Goal: Task Accomplishment & Management: Manage account settings

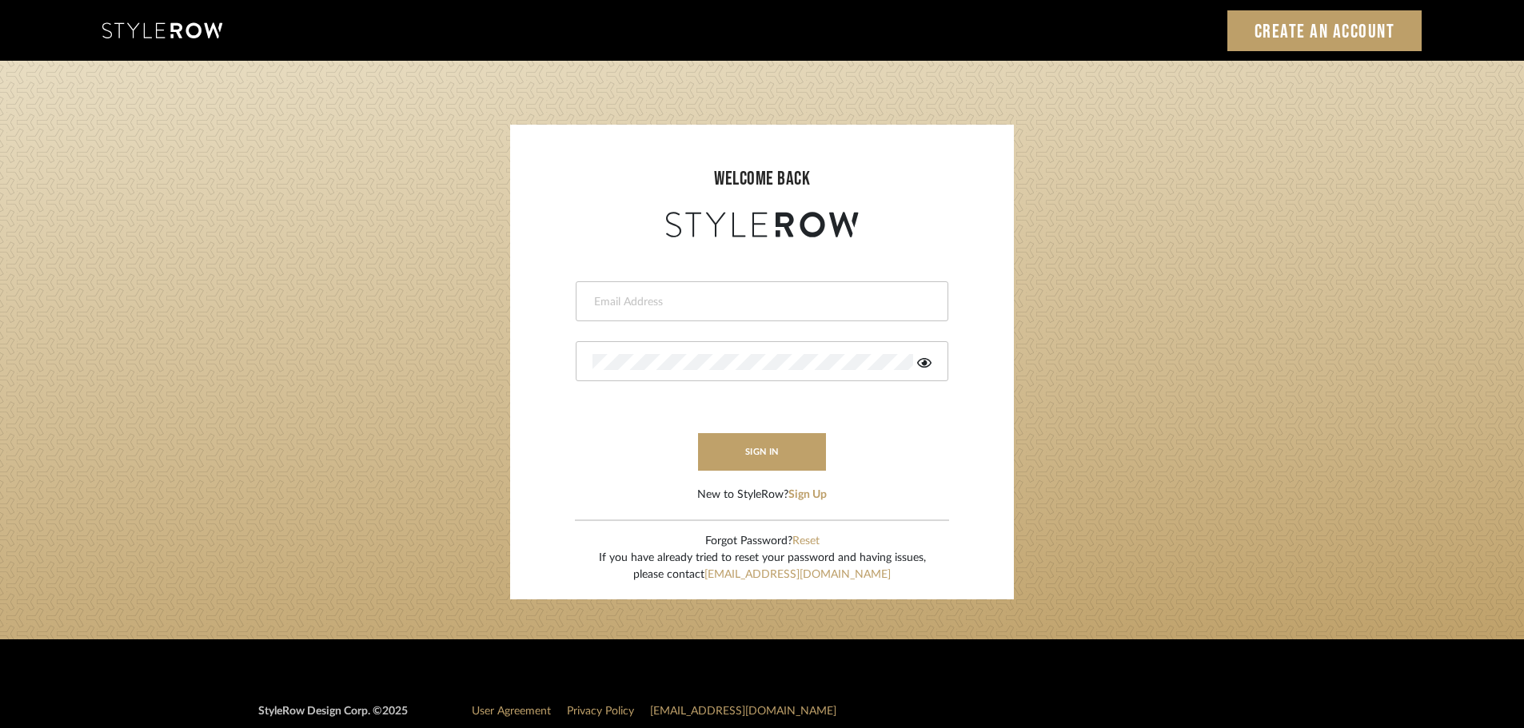
click at [699, 305] on input "email" at bounding box center [759, 302] width 335 height 16
click at [858, 302] on input "email" at bounding box center [748, 302] width 313 height 16
type input "hector@khrystentaylor.com"
click at [743, 483] on form "hector@khrystentaylor.com sign in New to StyleRow? Sign Up" at bounding box center [762, 372] width 472 height 262
click at [770, 457] on button "sign in" at bounding box center [762, 452] width 128 height 38
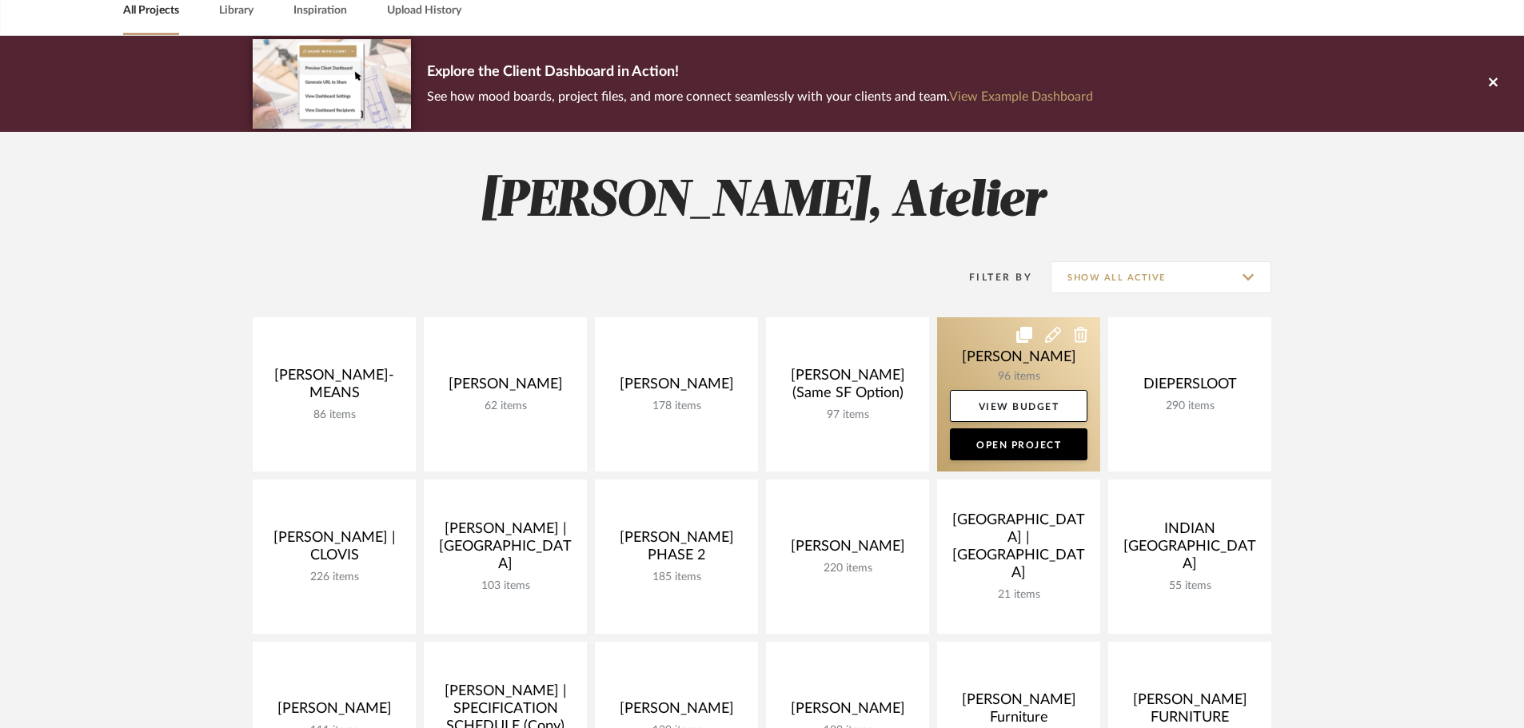
scroll to position [80, 0]
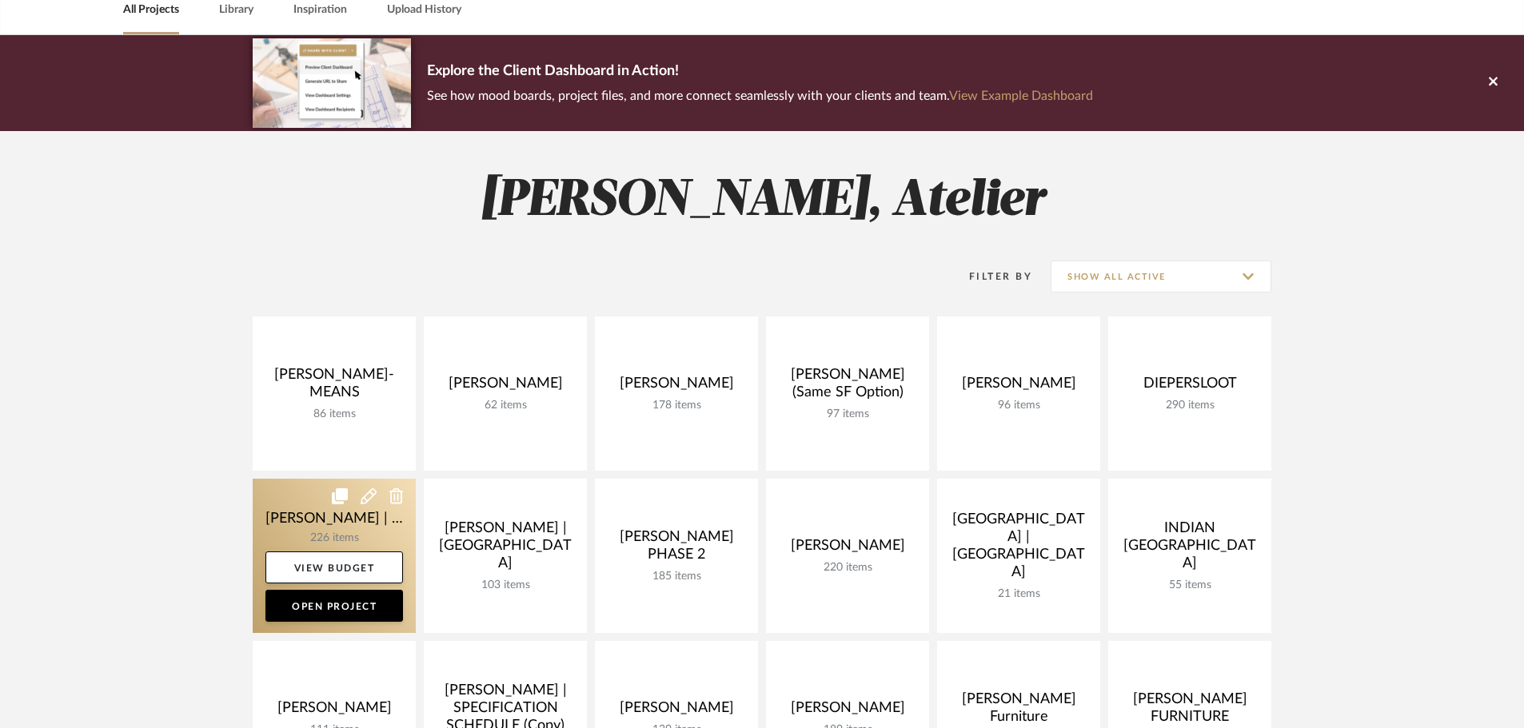
click at [288, 520] on link at bounding box center [334, 556] width 163 height 154
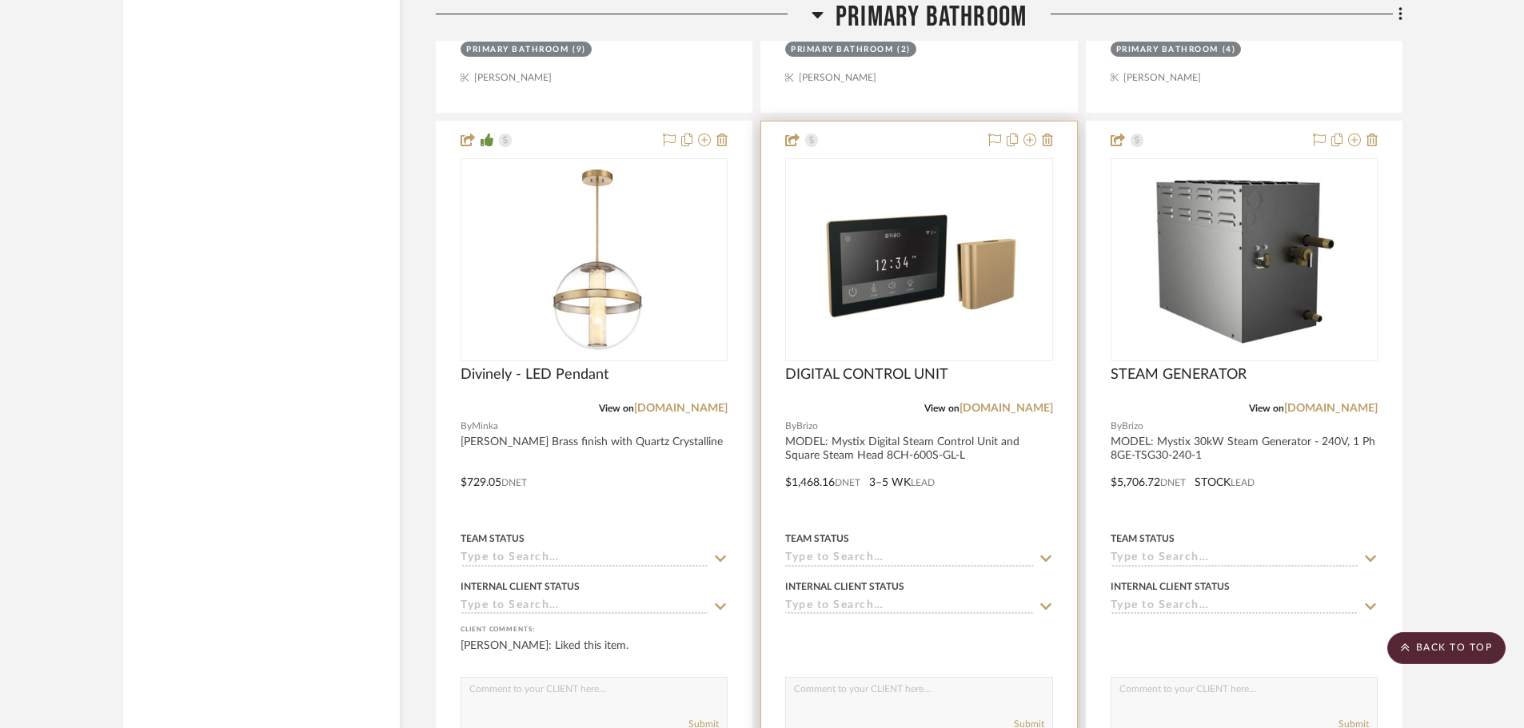
scroll to position [8154, 0]
click at [904, 450] on div at bounding box center [918, 471] width 315 height 699
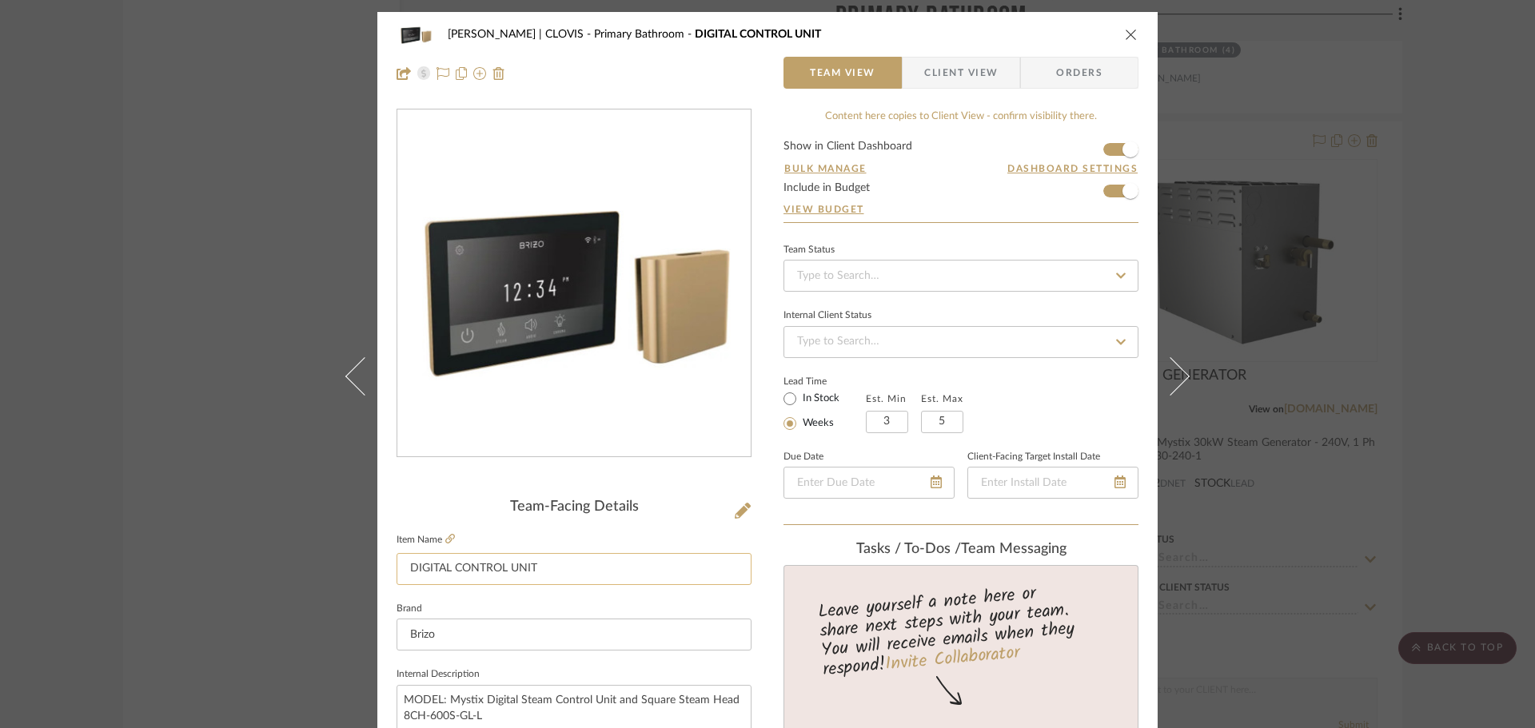
scroll to position [240, 0]
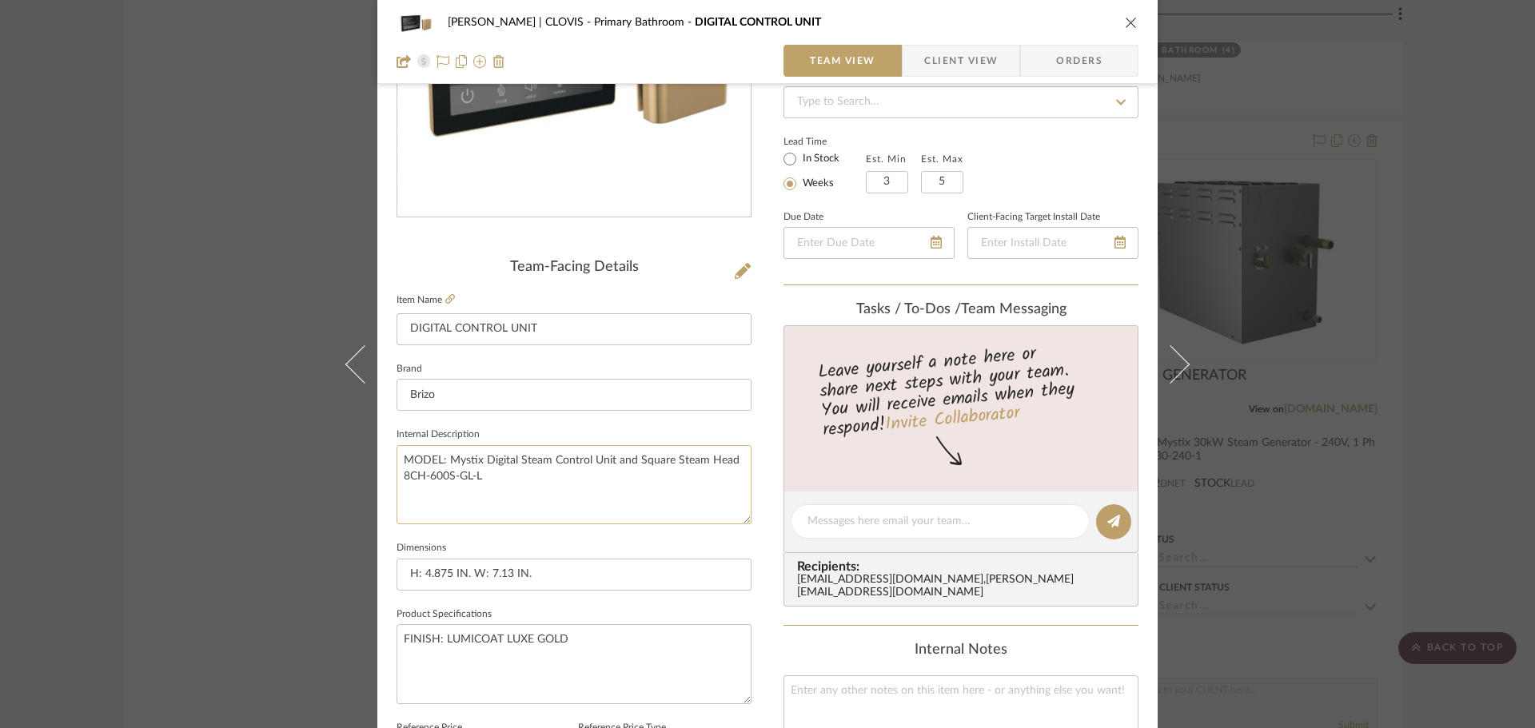
click at [504, 483] on textarea "MODEL: Mystix Digital Steam Control Unit and Square Steam Head 8CH-600S-GL-L" at bounding box center [574, 484] width 355 height 79
drag, startPoint x: 504, startPoint y: 483, endPoint x: 389, endPoint y: 492, distance: 116.3
click at [389, 492] on div "[PERSON_NAME] | CLOVIS Primary Bathroom DIGITAL CONTROL UNIT Team View Client V…" at bounding box center [767, 510] width 780 height 1477
click at [1113, 17] on div "[PERSON_NAME] | CLOVIS Primary Bathroom DIGITAL CONTROL UNIT" at bounding box center [768, 22] width 742 height 32
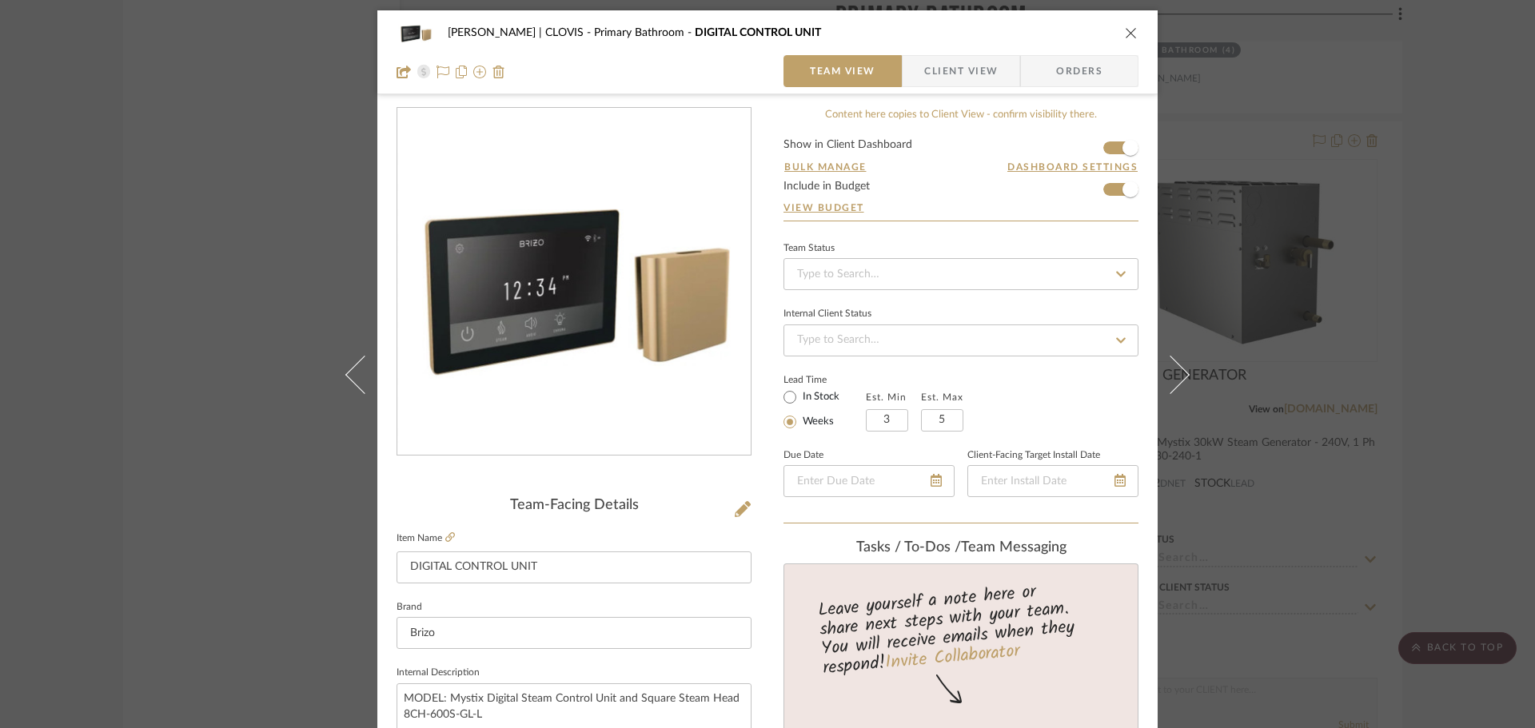
scroll to position [0, 0]
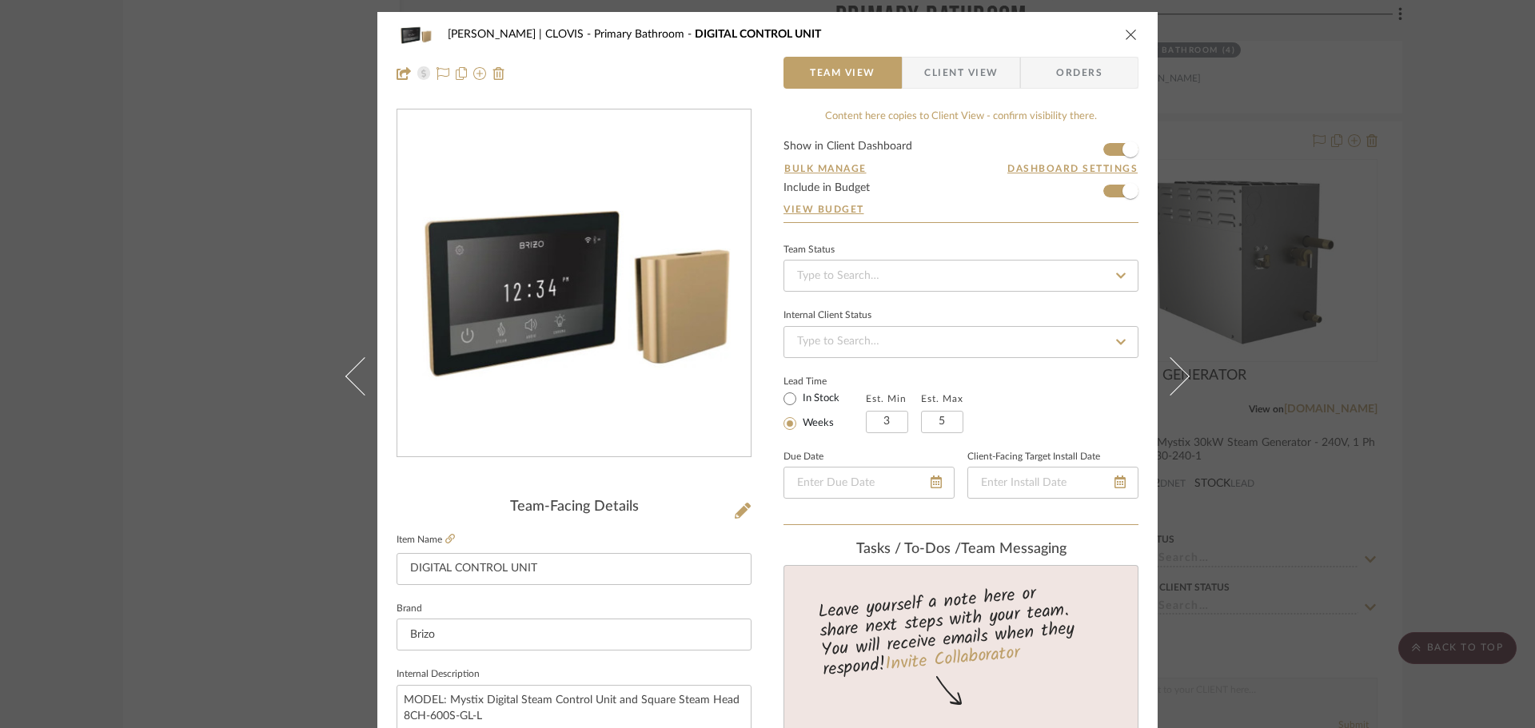
click at [1133, 35] on div "[PERSON_NAME] | CLOVIS Primary Bathroom DIGITAL CONTROL UNIT Team View Client V…" at bounding box center [767, 54] width 780 height 84
click at [1398, 174] on div "[PERSON_NAME] | CLOVIS Primary Bathroom DIGITAL CONTROL UNIT Team View Client V…" at bounding box center [767, 364] width 1535 height 728
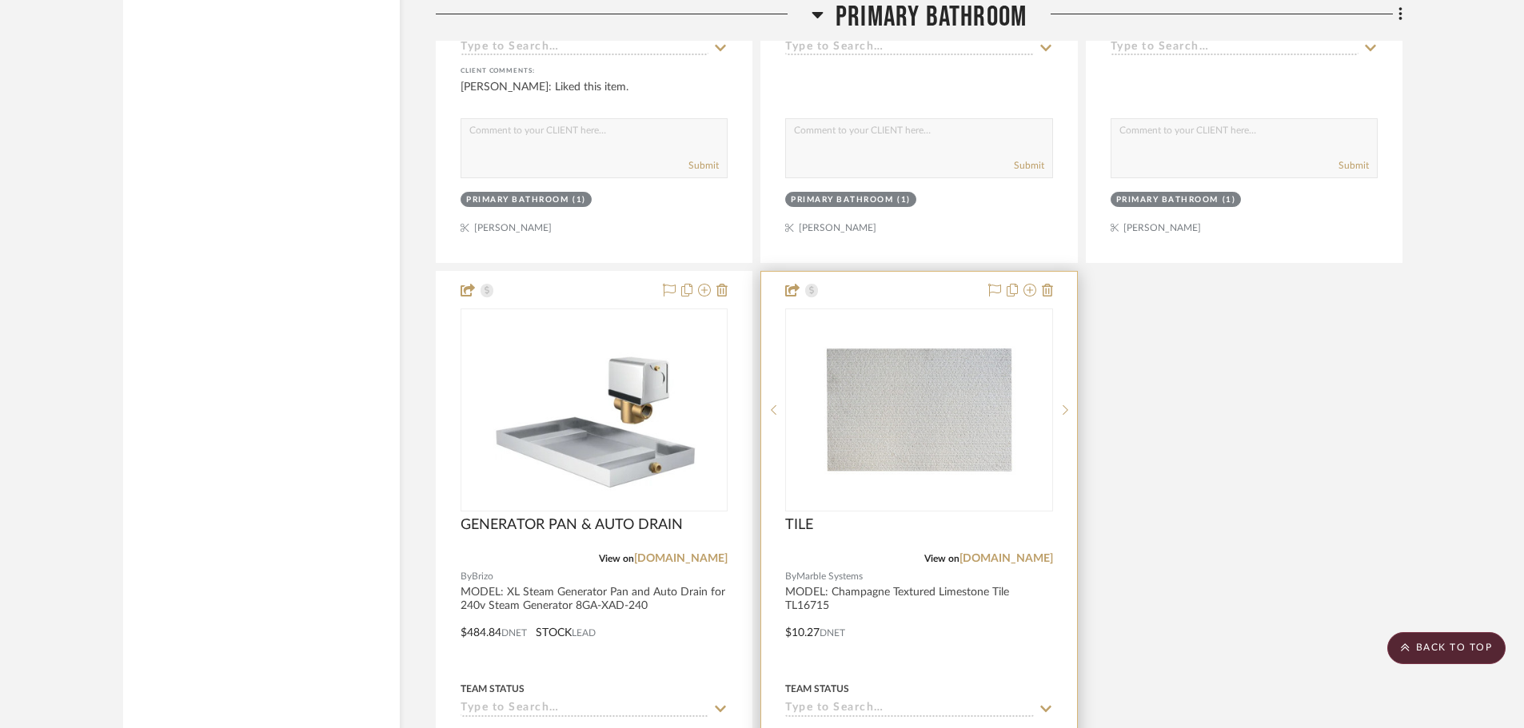
scroll to position [9113, 0]
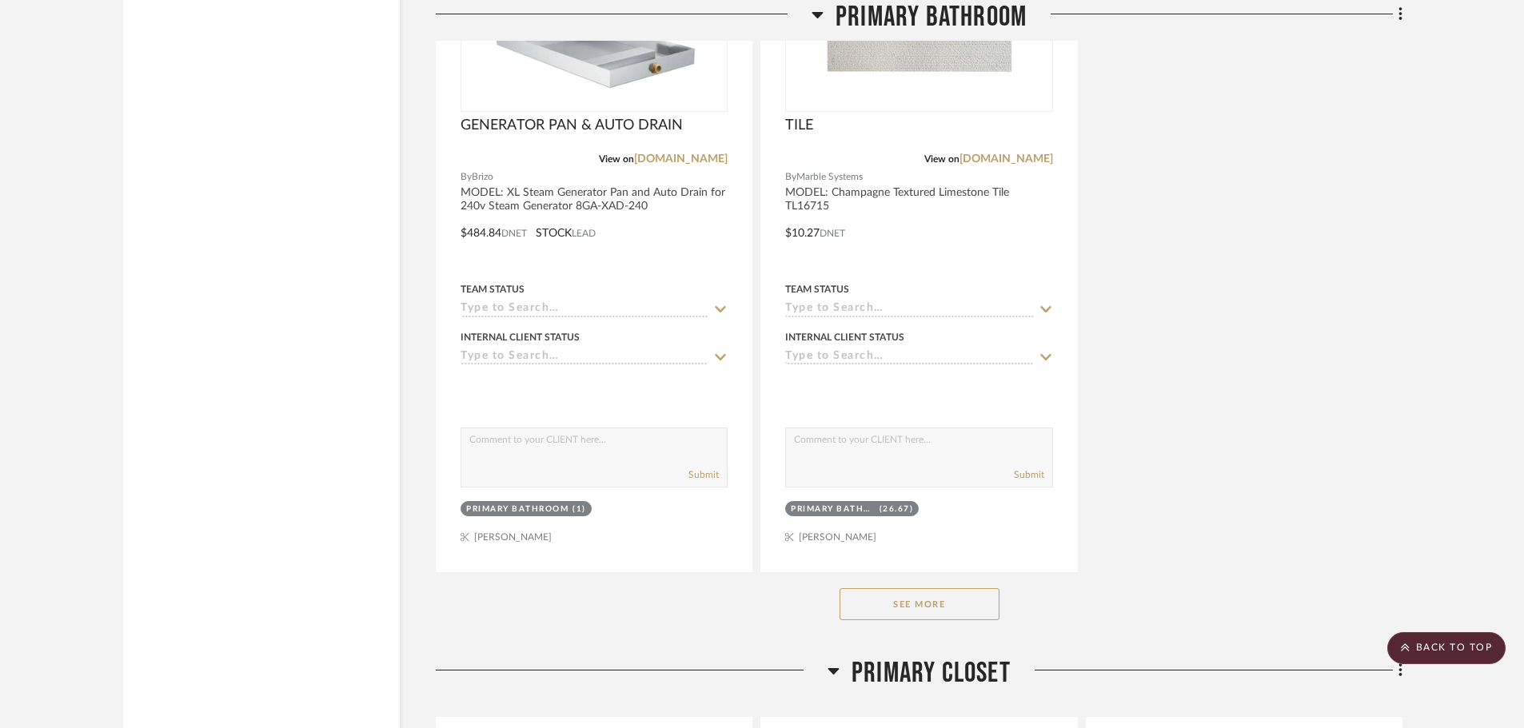
click at [965, 612] on button "See More" at bounding box center [919, 604] width 160 height 32
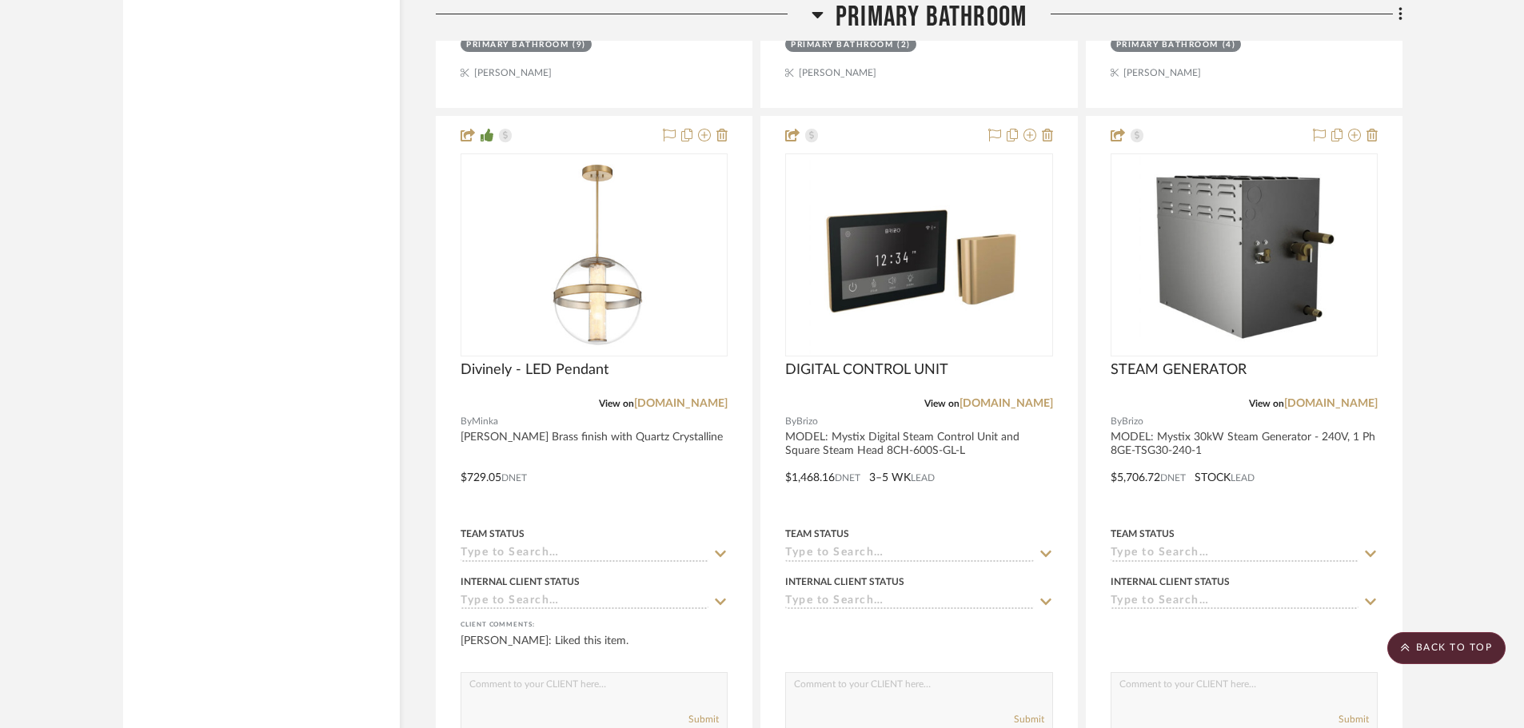
scroll to position [8154, 0]
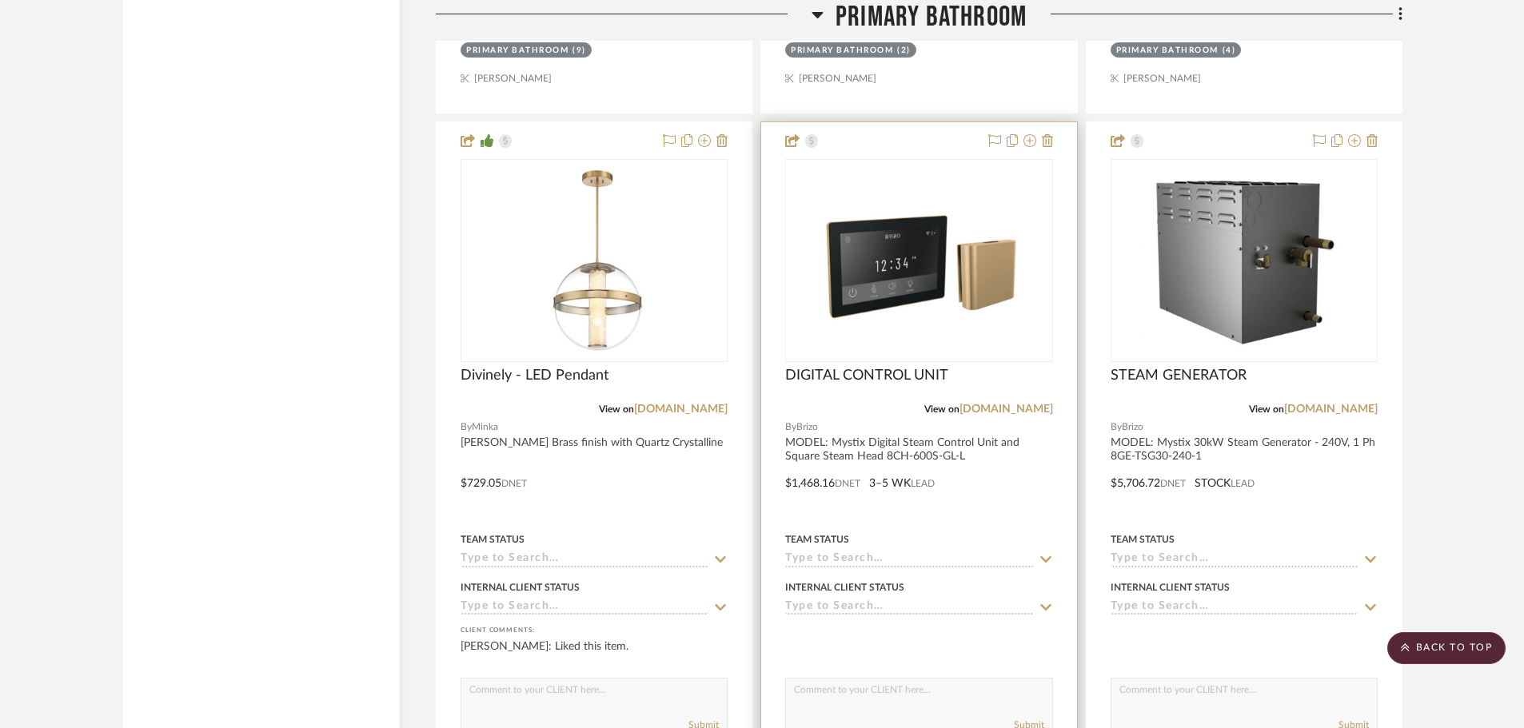
click at [927, 244] on img "0" at bounding box center [918, 261] width 219 height 200
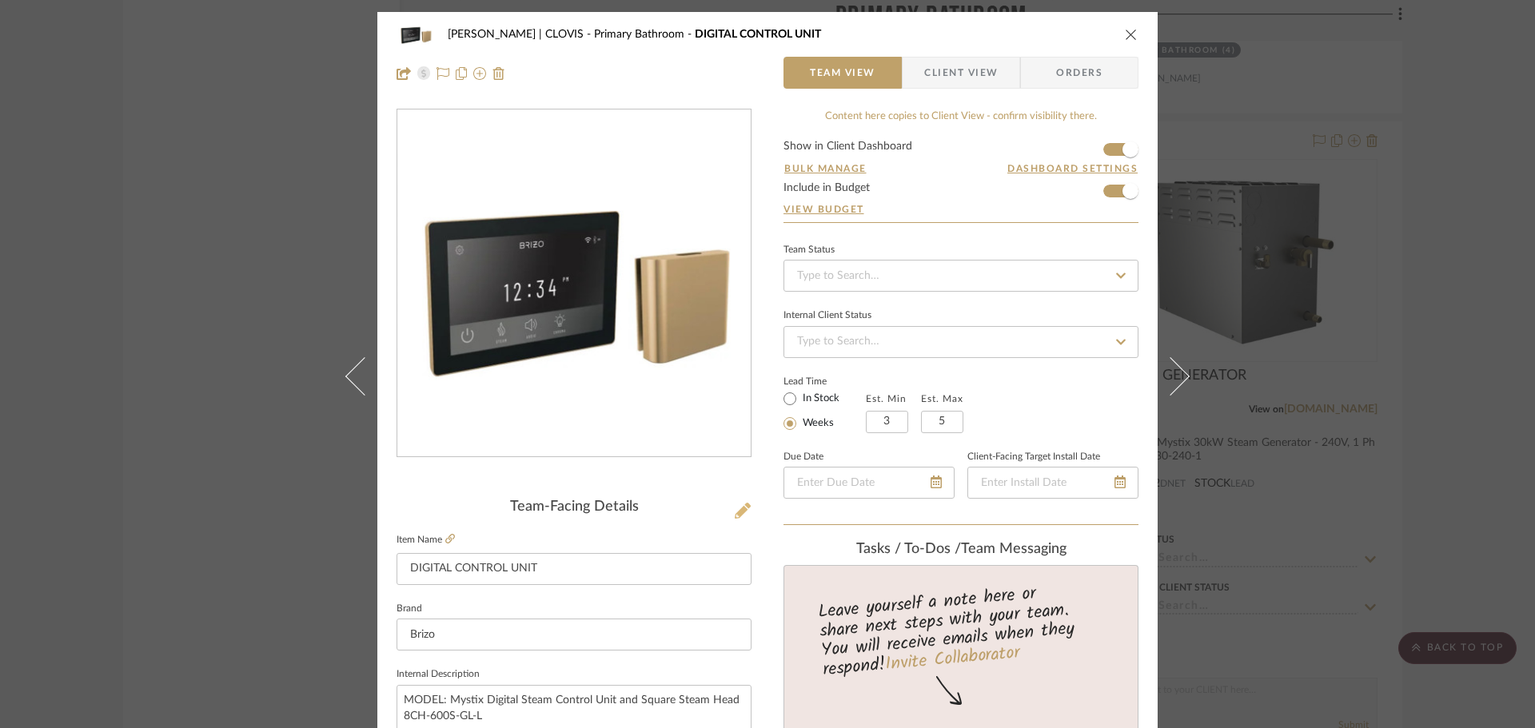
click at [737, 509] on icon at bounding box center [743, 511] width 16 height 16
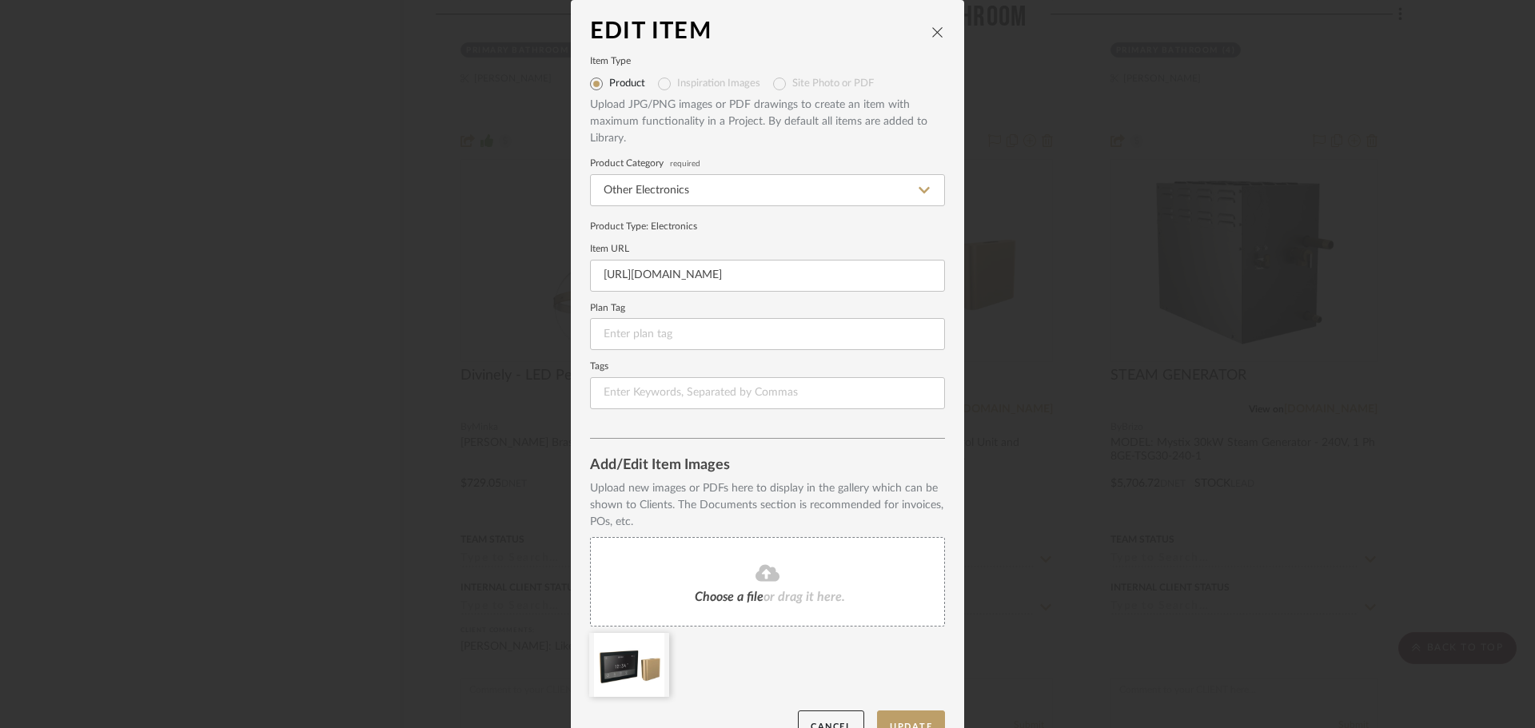
click at [931, 33] on icon "close" at bounding box center [937, 32] width 13 height 13
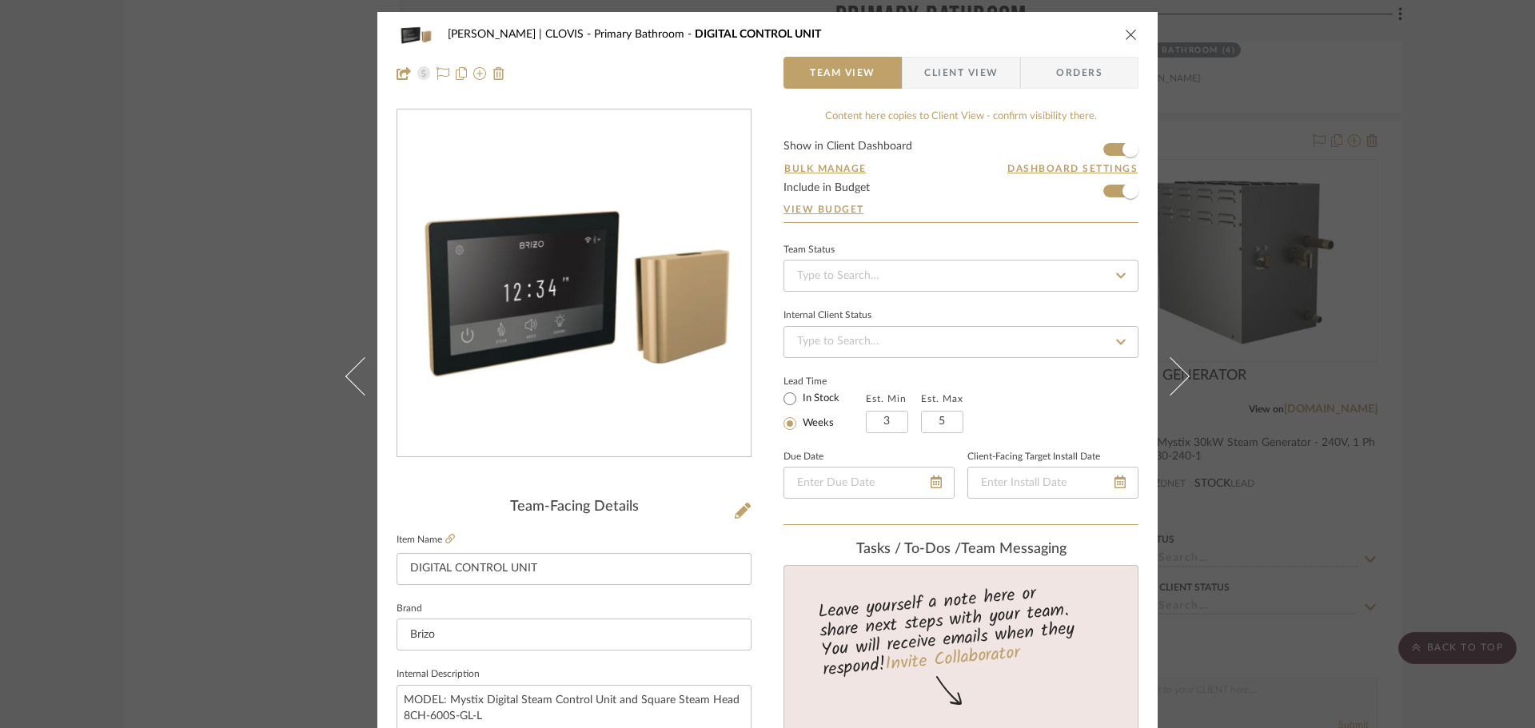
click at [1126, 33] on icon "close" at bounding box center [1131, 34] width 13 height 13
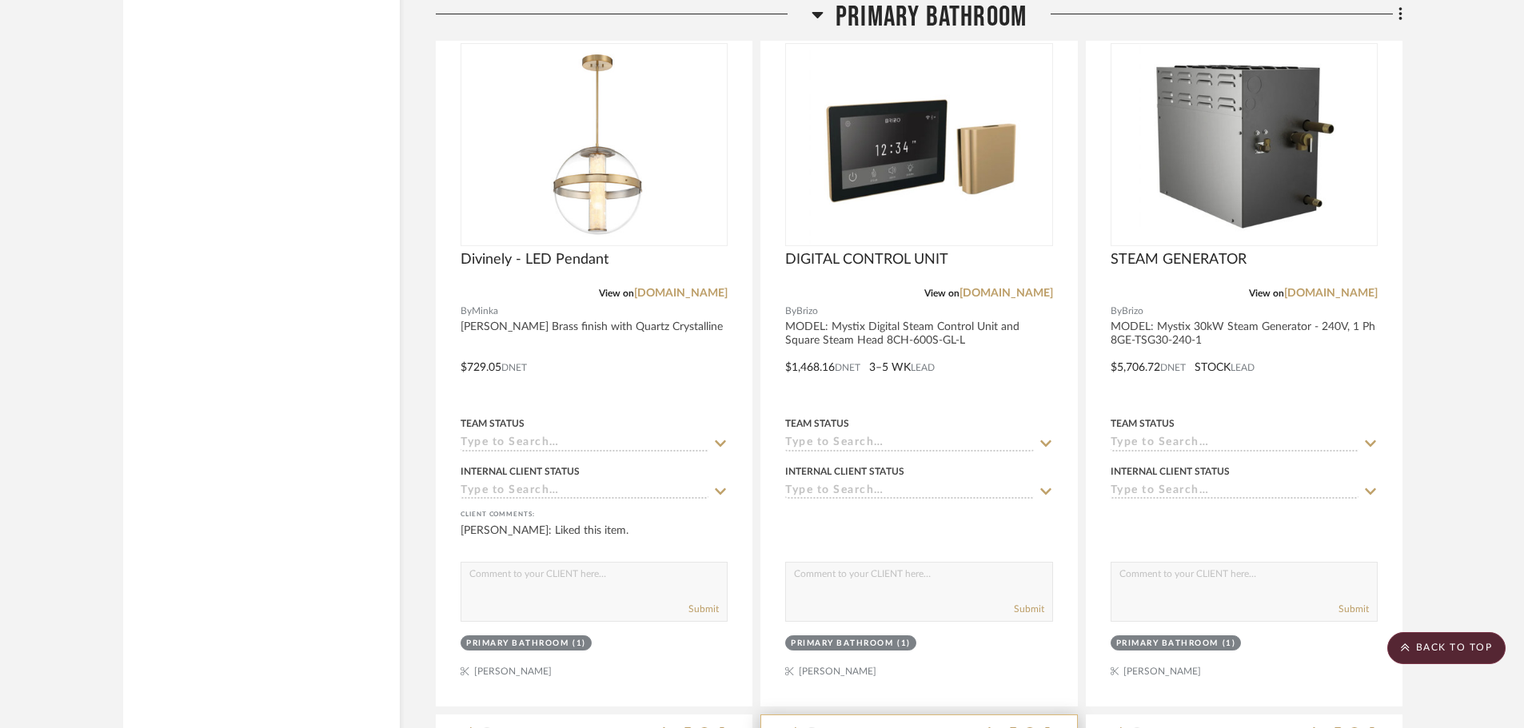
scroll to position [8234, 0]
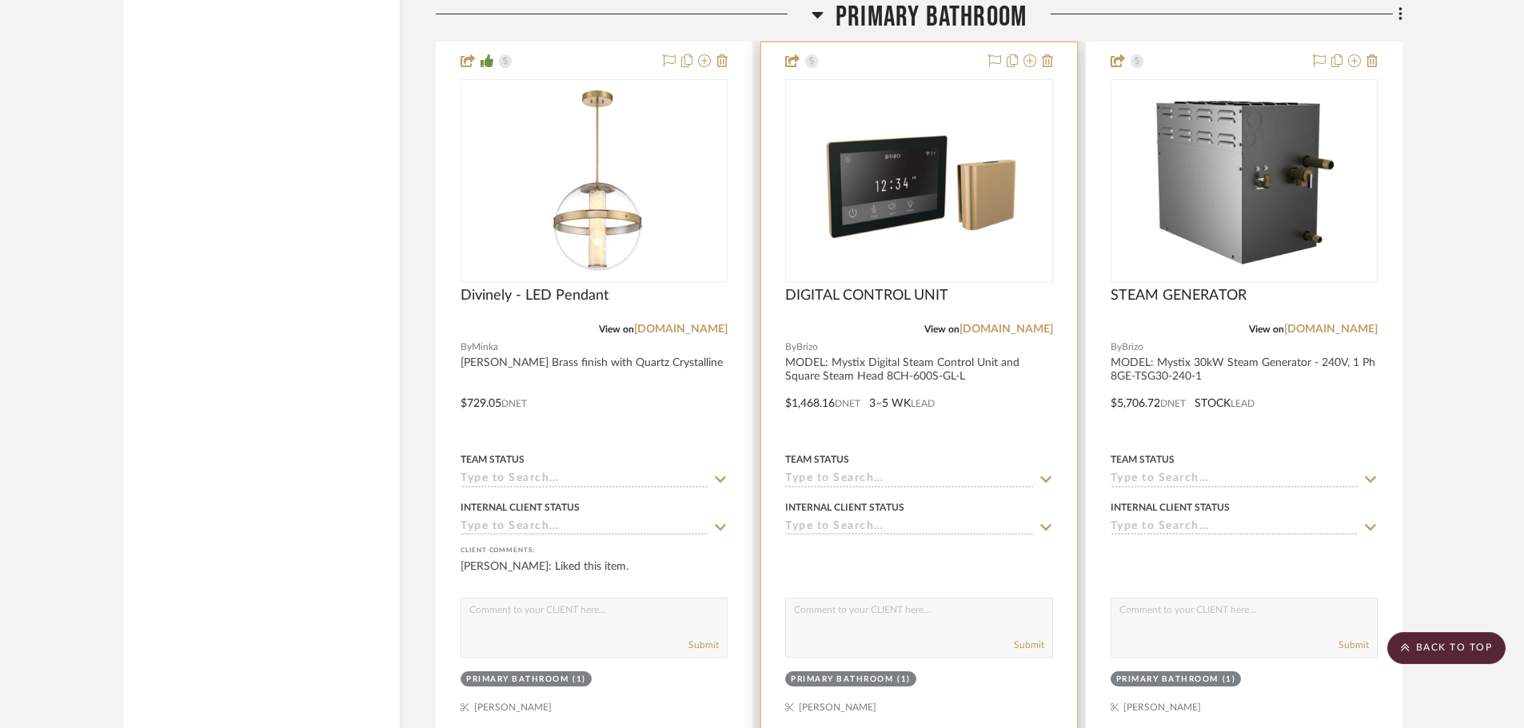
click at [900, 213] on img "0" at bounding box center [918, 181] width 219 height 200
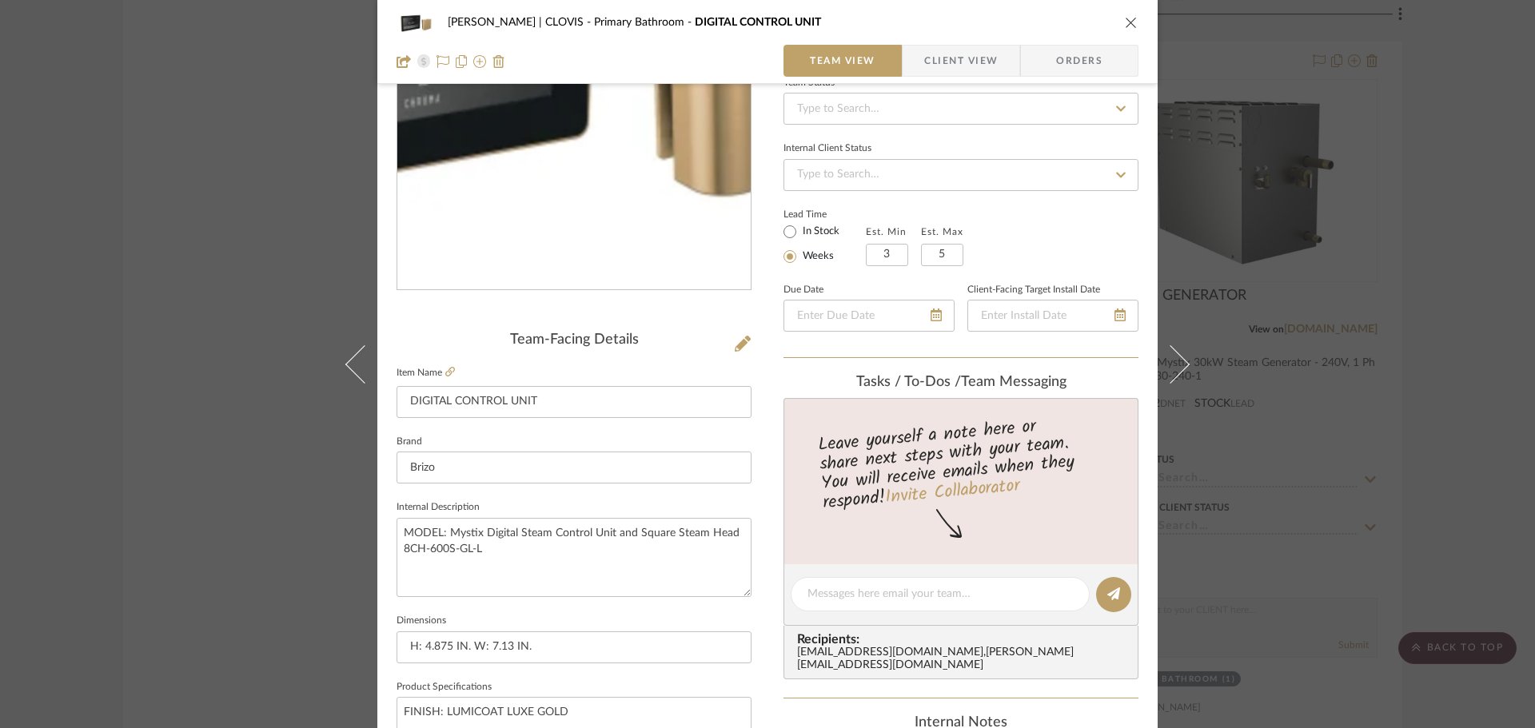
scroll to position [240, 0]
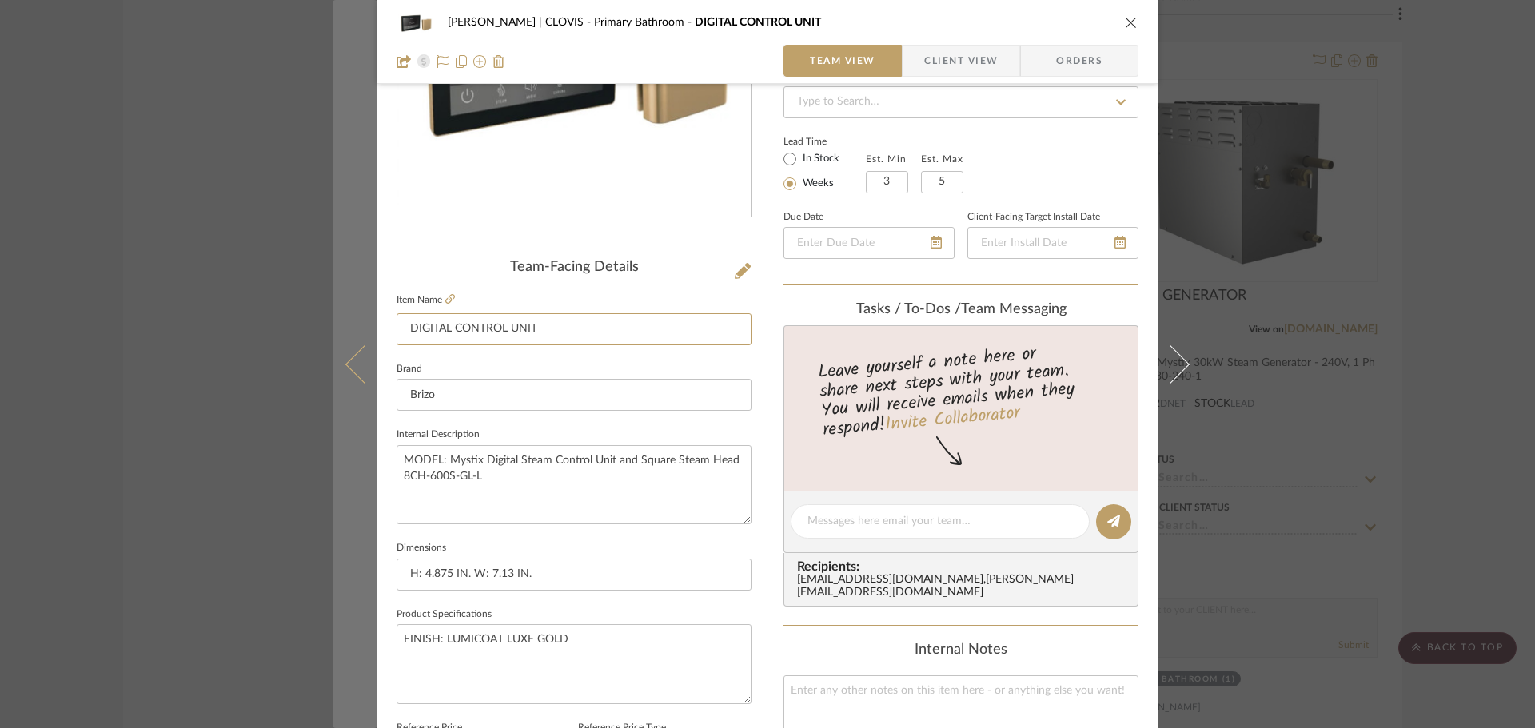
drag, startPoint x: 568, startPoint y: 325, endPoint x: 364, endPoint y: 327, distance: 203.9
click at [367, 328] on mat-dialog-content "[PERSON_NAME] | CLOVIS Primary Bathroom DIGITAL CONTROL UNIT Team View Client V…" at bounding box center [768, 510] width 870 height 1477
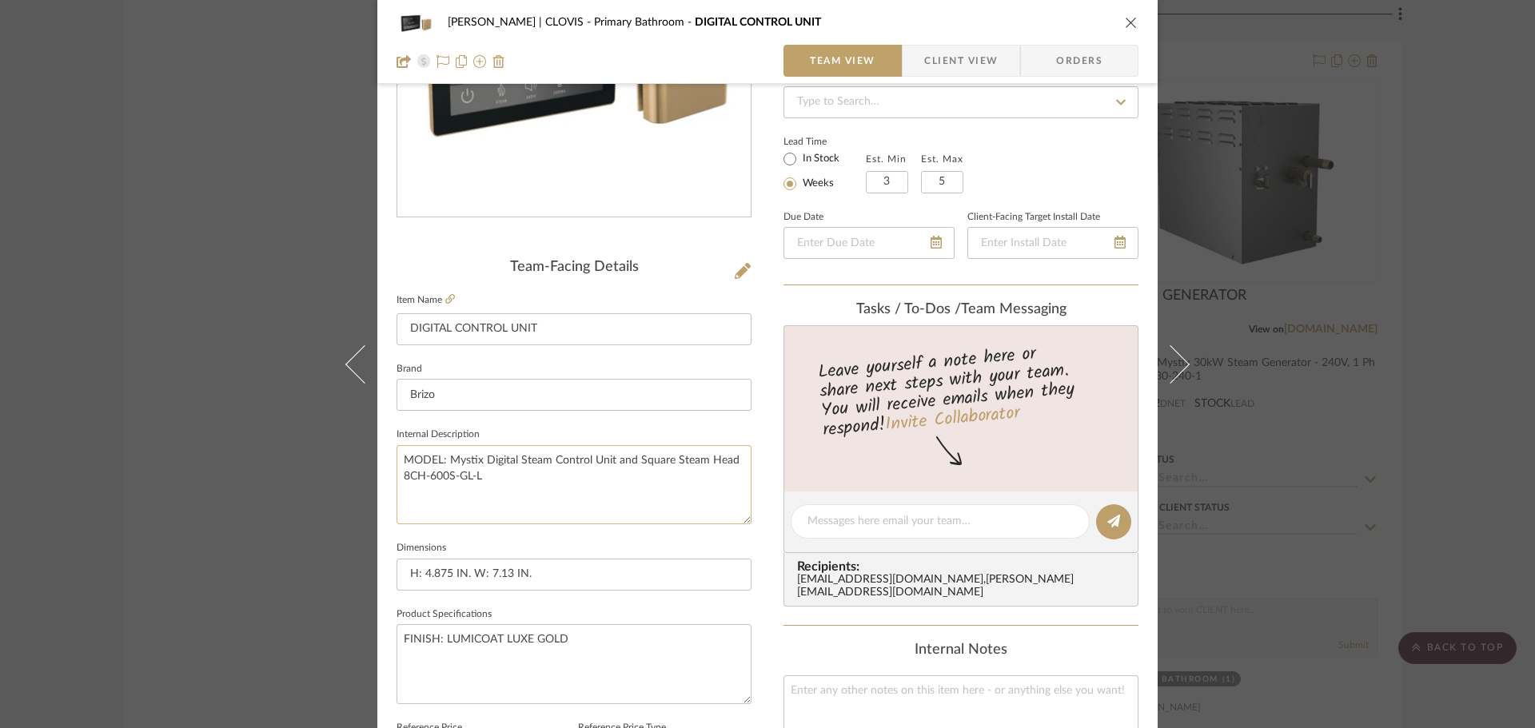
click at [603, 486] on textarea "MODEL: Mystix Digital Steam Control Unit and Square Steam Head 8CH-600S-GL-L" at bounding box center [574, 484] width 355 height 79
drag, startPoint x: 581, startPoint y: 485, endPoint x: 381, endPoint y: 454, distance: 203.1
click at [381, 454] on div "[PERSON_NAME] | CLOVIS Primary Bathroom DIGITAL CONTROL UNIT Team View Client V…" at bounding box center [767, 510] width 780 height 1477
drag, startPoint x: 591, startPoint y: 640, endPoint x: 374, endPoint y: 632, distance: 216.8
click at [377, 632] on div "[PERSON_NAME] | CLOVIS Primary Bathroom DIGITAL CONTROL UNIT Team View Client V…" at bounding box center [767, 510] width 780 height 1477
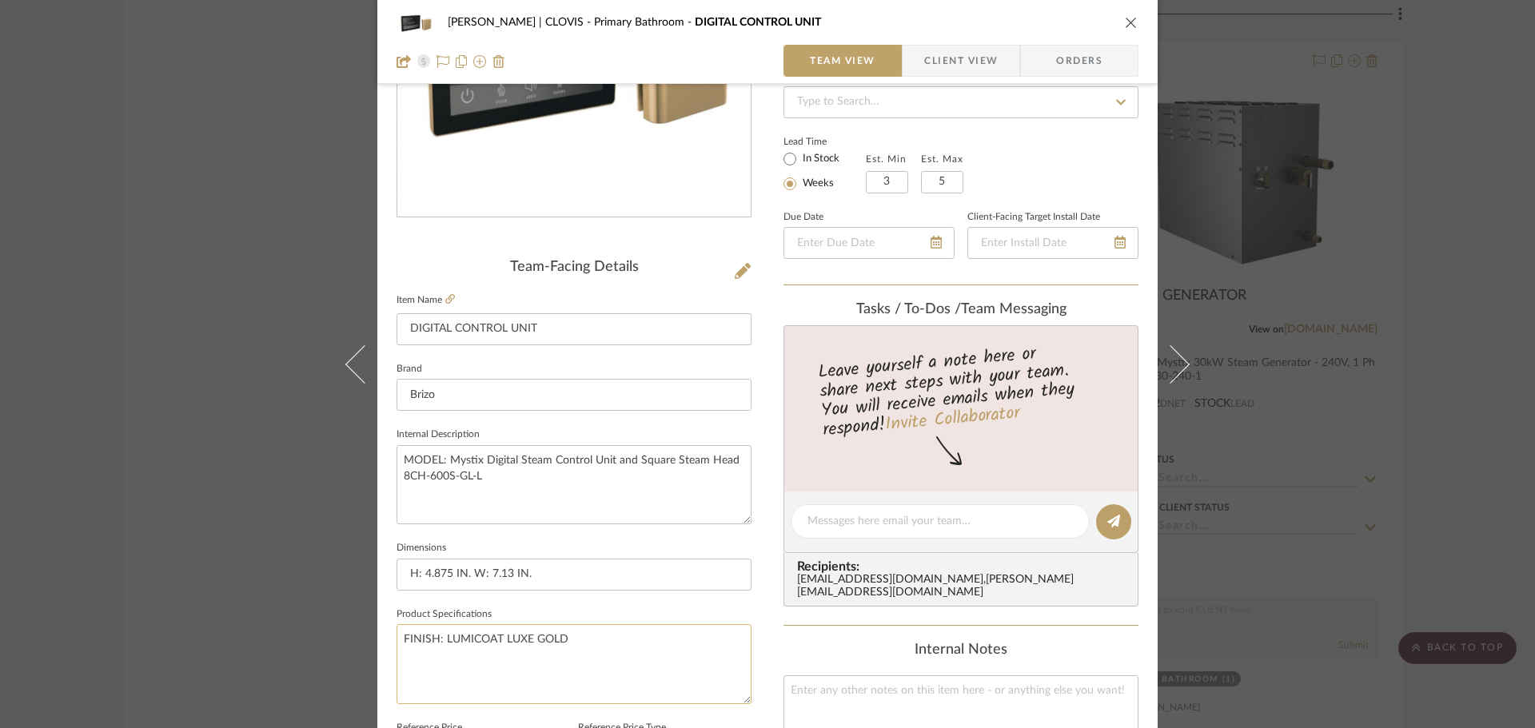
click at [467, 645] on textarea "FINISH: LUMICOAT LUXE GOLD" at bounding box center [574, 663] width 355 height 79
drag, startPoint x: 440, startPoint y: 637, endPoint x: 600, endPoint y: 645, distance: 160.9
click at [600, 645] on textarea "FINISH: LUMICOAT LUXE GOLD" at bounding box center [574, 663] width 355 height 79
click at [563, 581] on input "H: 4.875 IN. W: 7.13 IN." at bounding box center [574, 575] width 355 height 32
drag, startPoint x: 562, startPoint y: 580, endPoint x: 373, endPoint y: 573, distance: 188.8
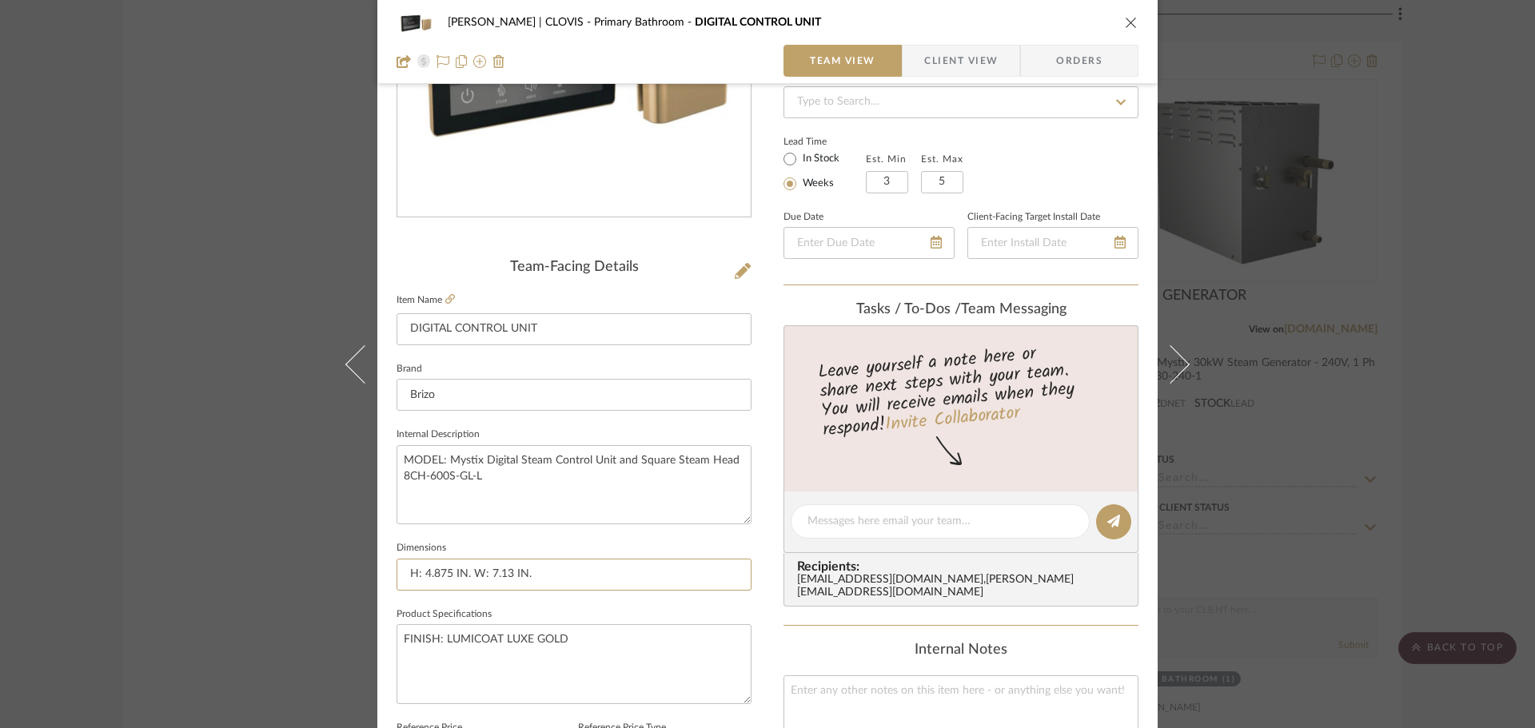
click at [377, 573] on div "[PERSON_NAME] | CLOVIS Primary Bathroom DIGITAL CONTROL UNIT Team View Client V…" at bounding box center [767, 510] width 780 height 1477
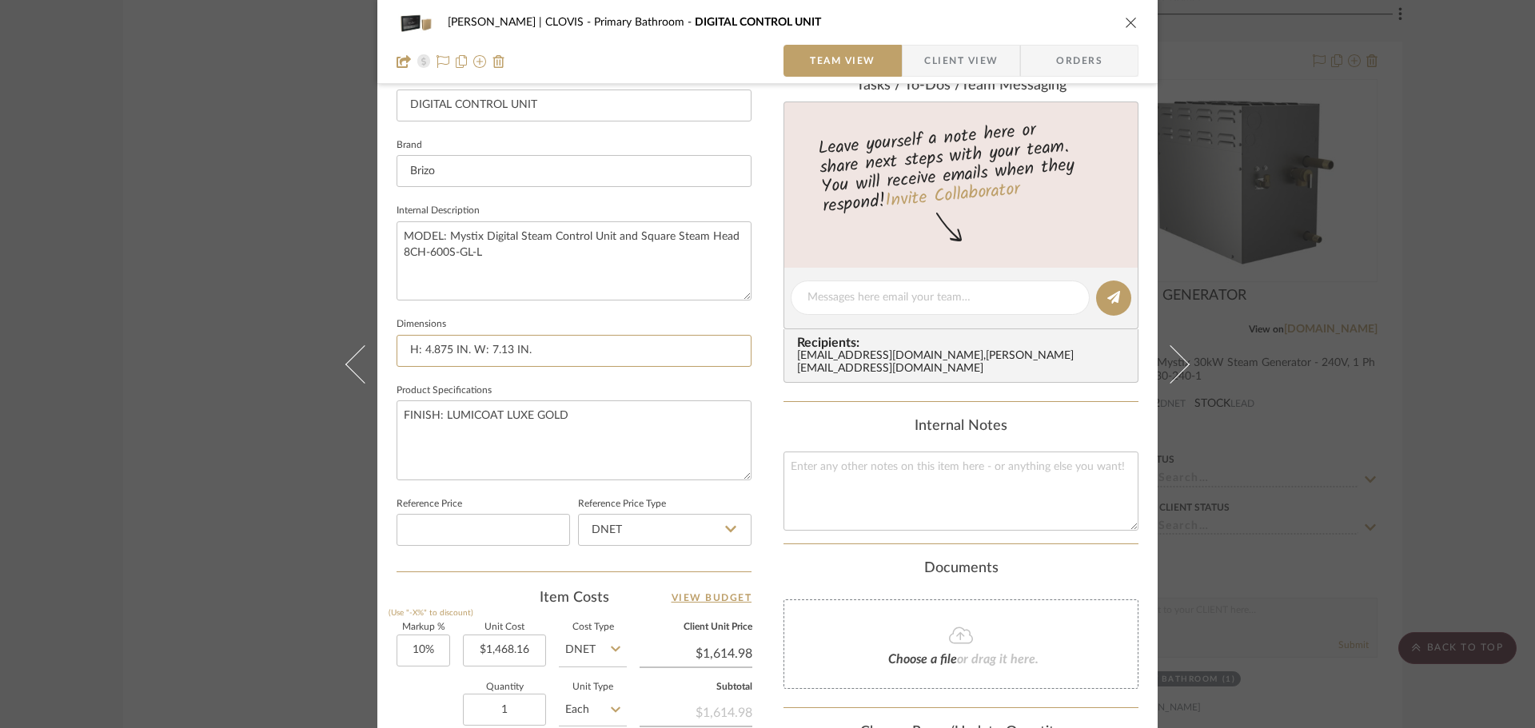
scroll to position [480, 0]
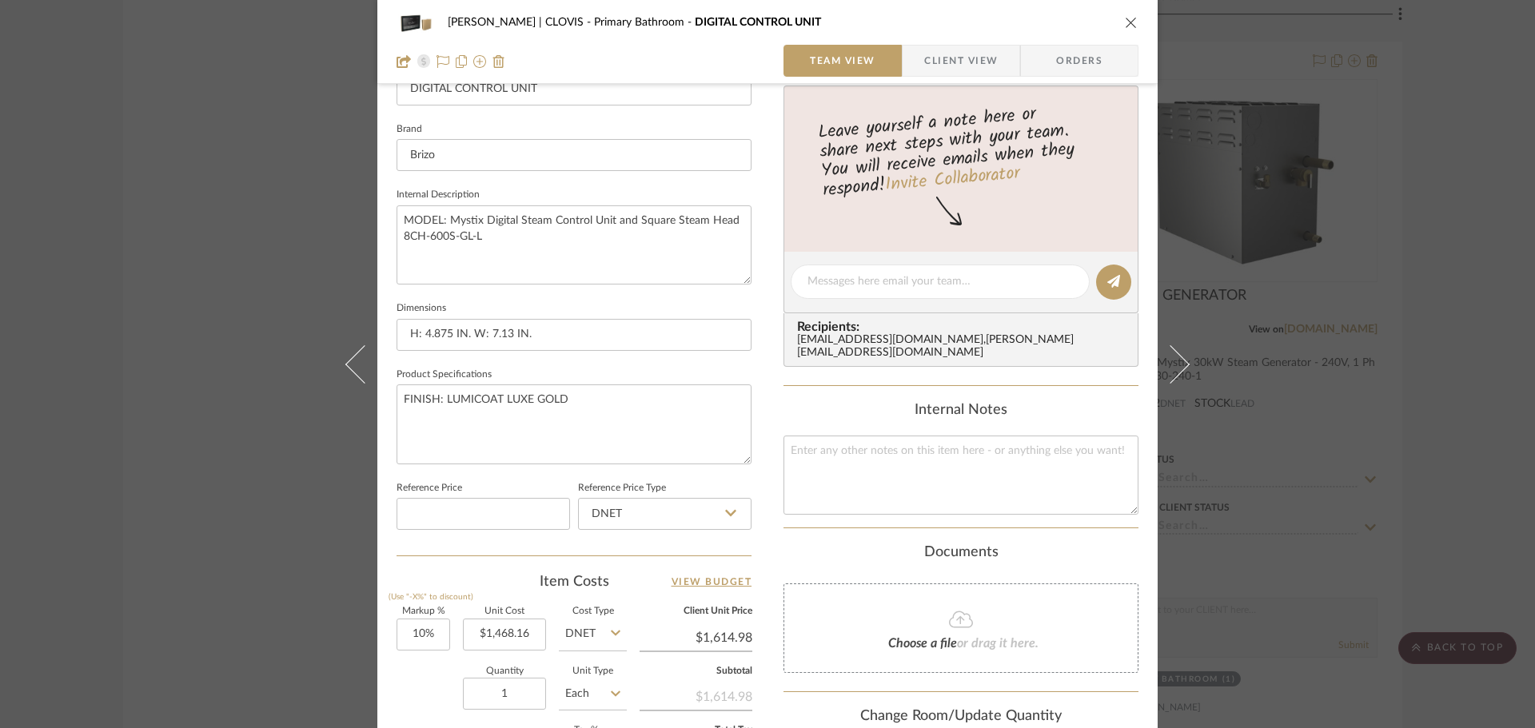
click at [1131, 25] on icon "close" at bounding box center [1131, 22] width 13 height 13
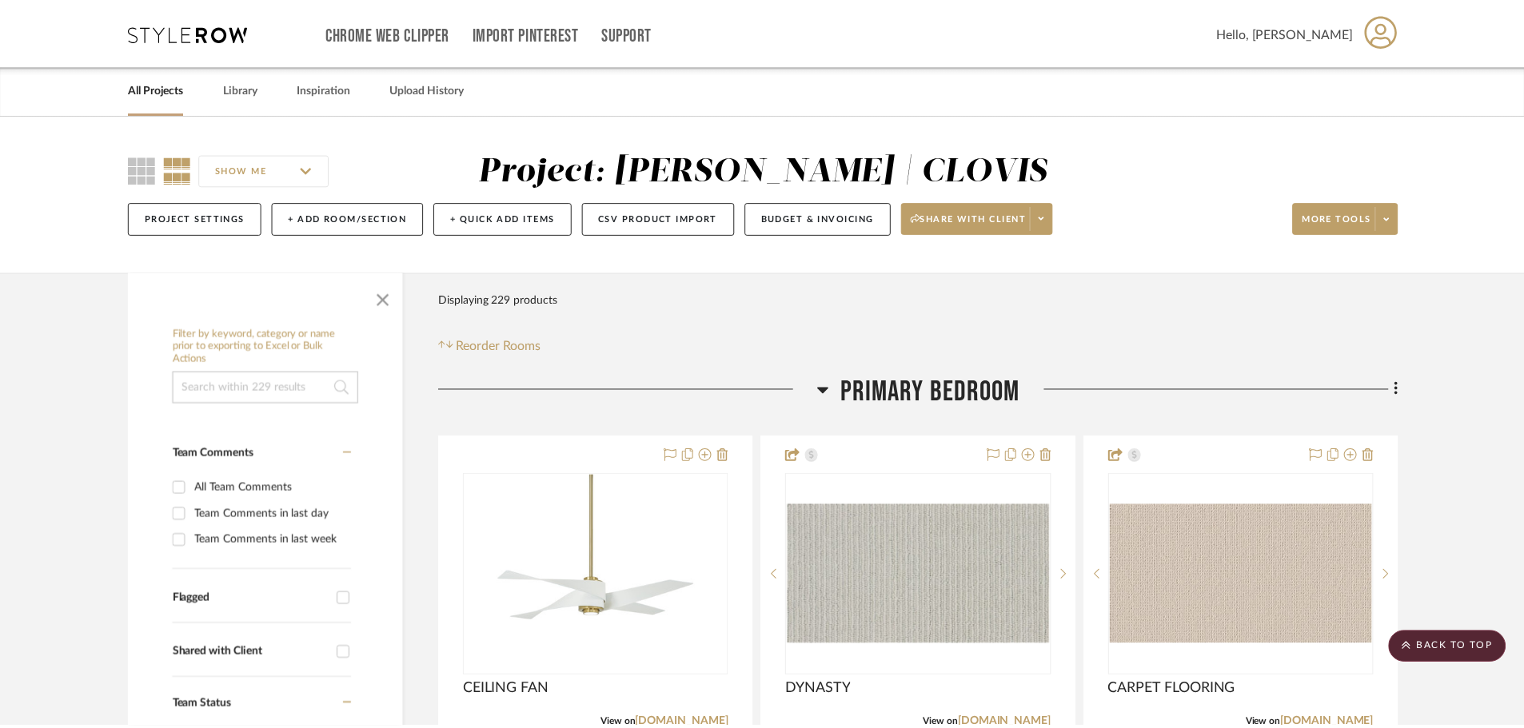
scroll to position [8234, 0]
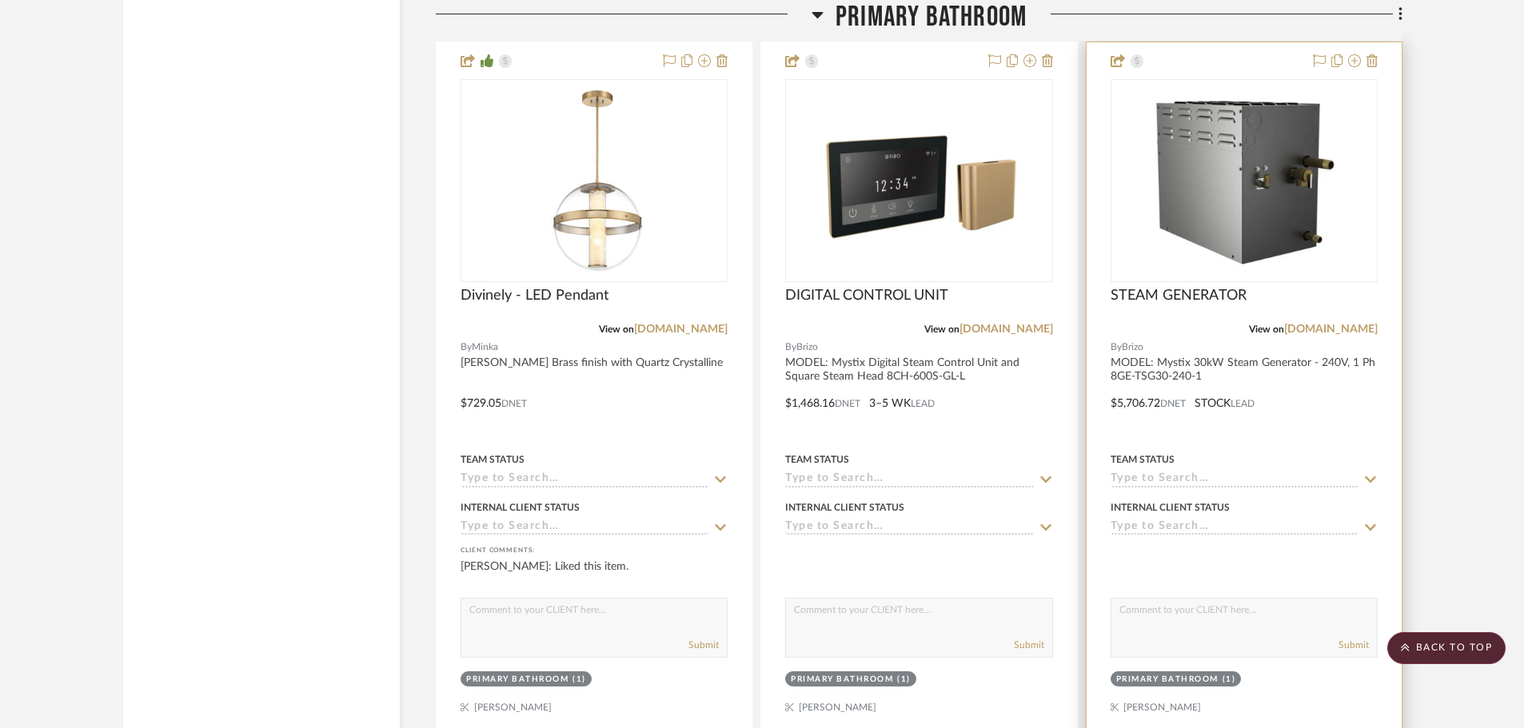
click at [1198, 196] on img "0" at bounding box center [1243, 181] width 209 height 200
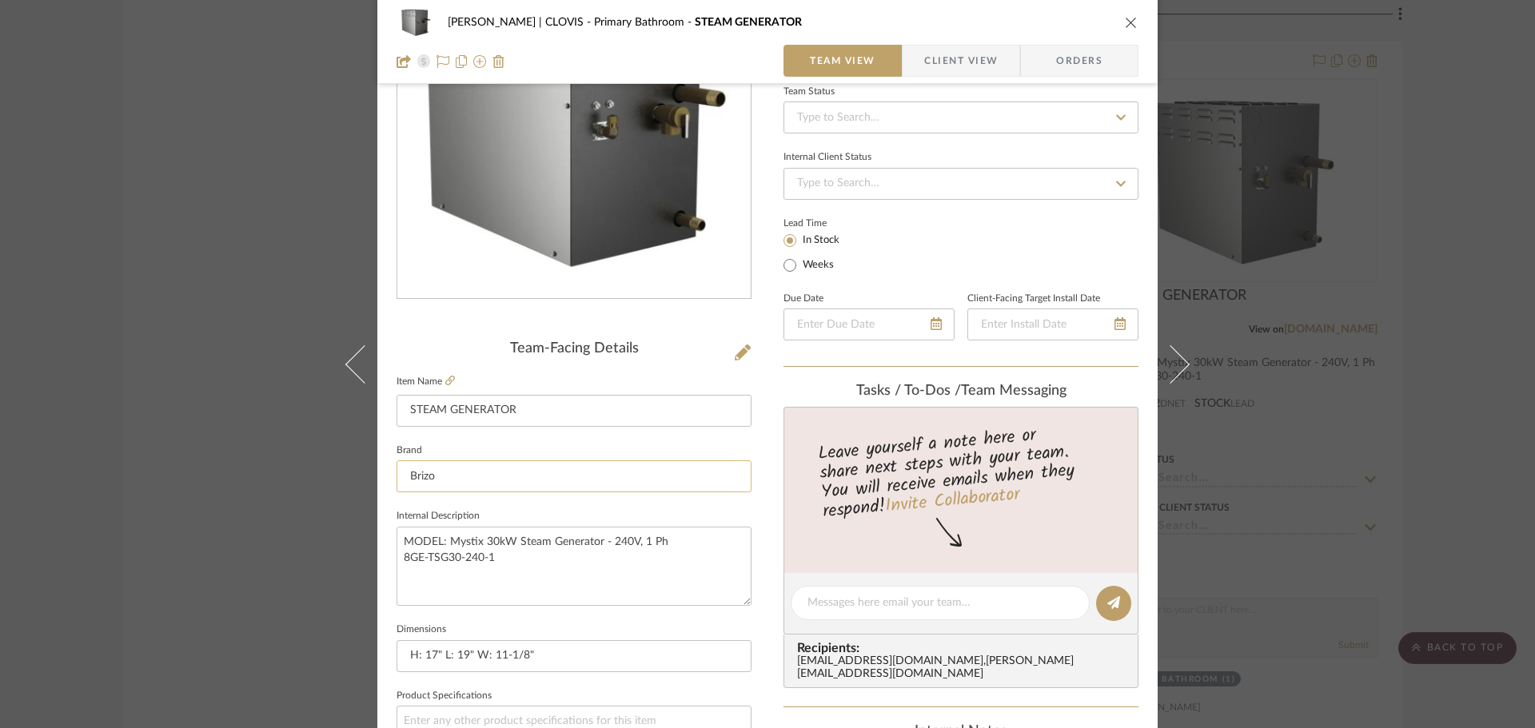
scroll to position [160, 0]
drag, startPoint x: 556, startPoint y: 414, endPoint x: 305, endPoint y: 401, distance: 251.3
click at [305, 401] on div "[PERSON_NAME] | CLOVIS Primary Bathroom STEAM GENERATOR Team View Client View O…" at bounding box center [767, 364] width 1535 height 728
click at [542, 560] on textarea "MODEL: Mystix 30kW Steam Generator - 240V, 1 Ph 8GE-TSG30-240-1" at bounding box center [574, 564] width 355 height 79
drag, startPoint x: 536, startPoint y: 565, endPoint x: 392, endPoint y: 543, distance: 145.6
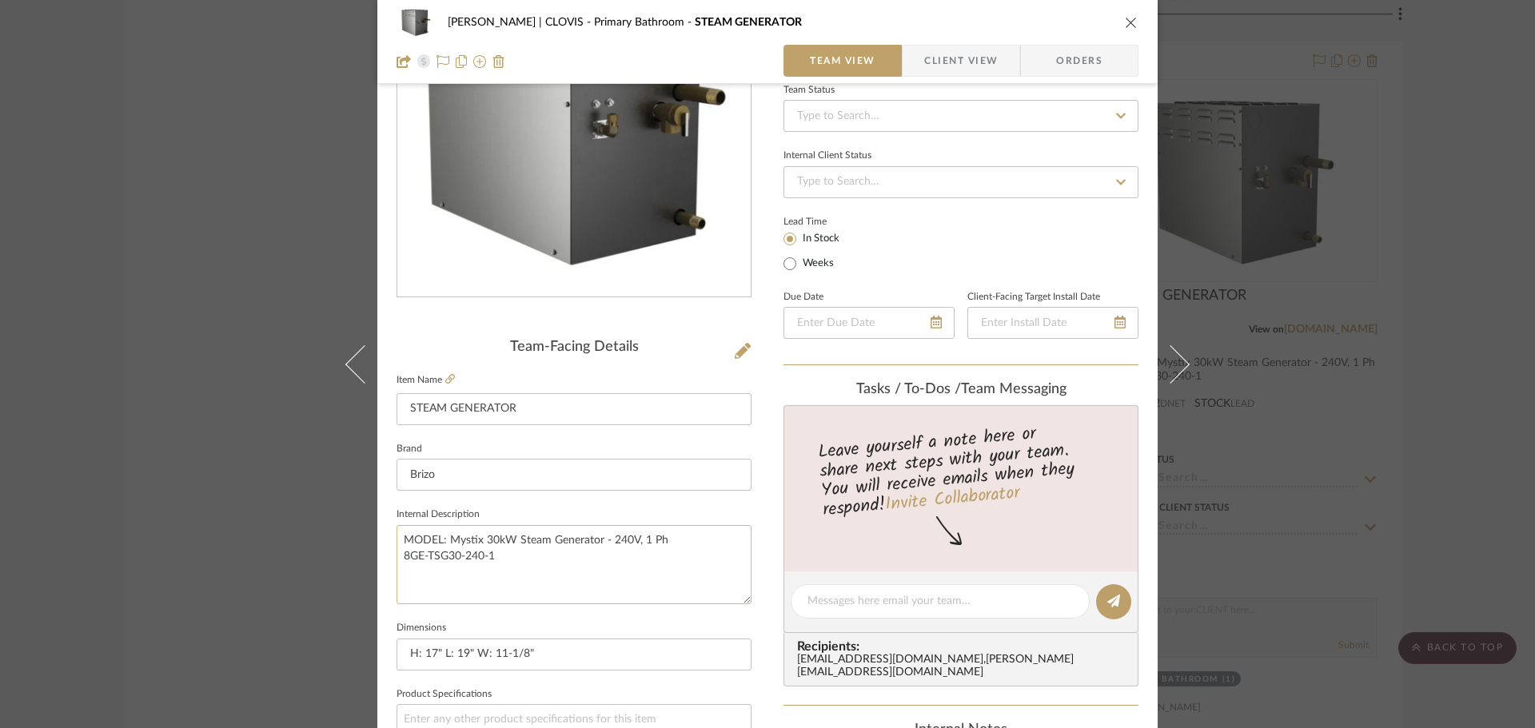
click at [397, 543] on textarea "MODEL: Mystix 30kW Steam Generator - 240V, 1 Ph 8GE-TSG30-240-1" at bounding box center [574, 564] width 355 height 79
click at [579, 659] on input "H: 17" L: 19" W: 11-1/8"" at bounding box center [574, 655] width 355 height 32
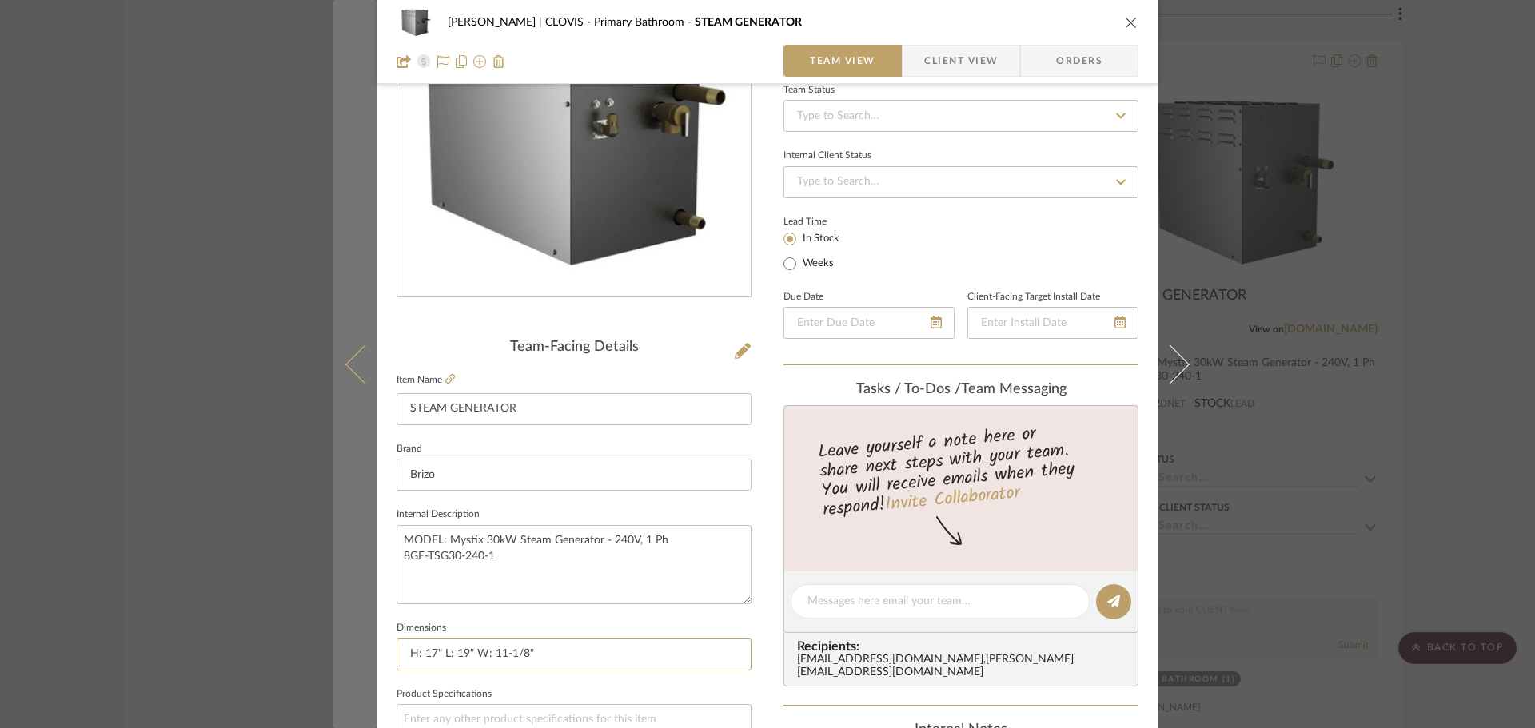
drag, startPoint x: 544, startPoint y: 664, endPoint x: 363, endPoint y: 652, distance: 181.9
click at [363, 652] on mat-dialog-content "[PERSON_NAME] | CLOVIS Primary Bathroom STEAM GENERATOR Team View Client View O…" at bounding box center [768, 590] width 870 height 1477
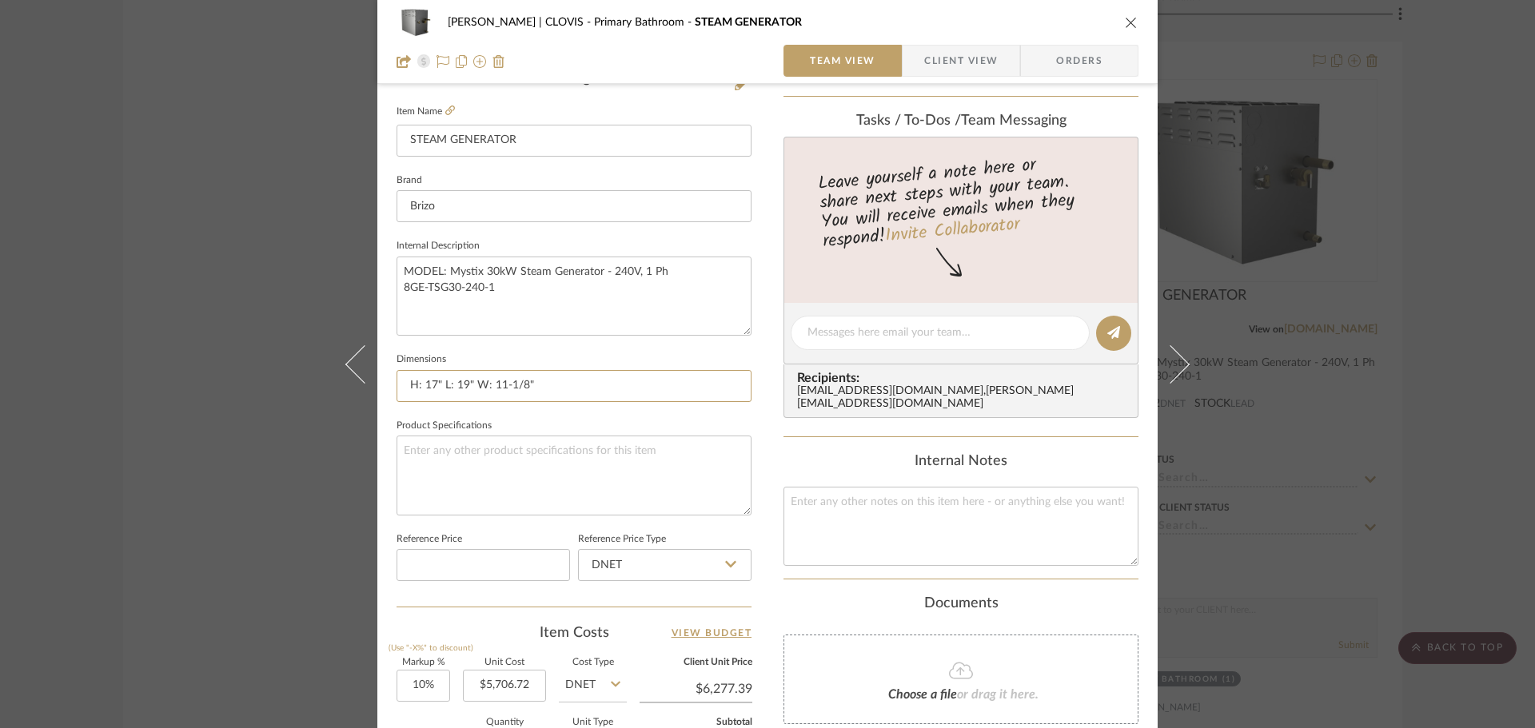
scroll to position [480, 0]
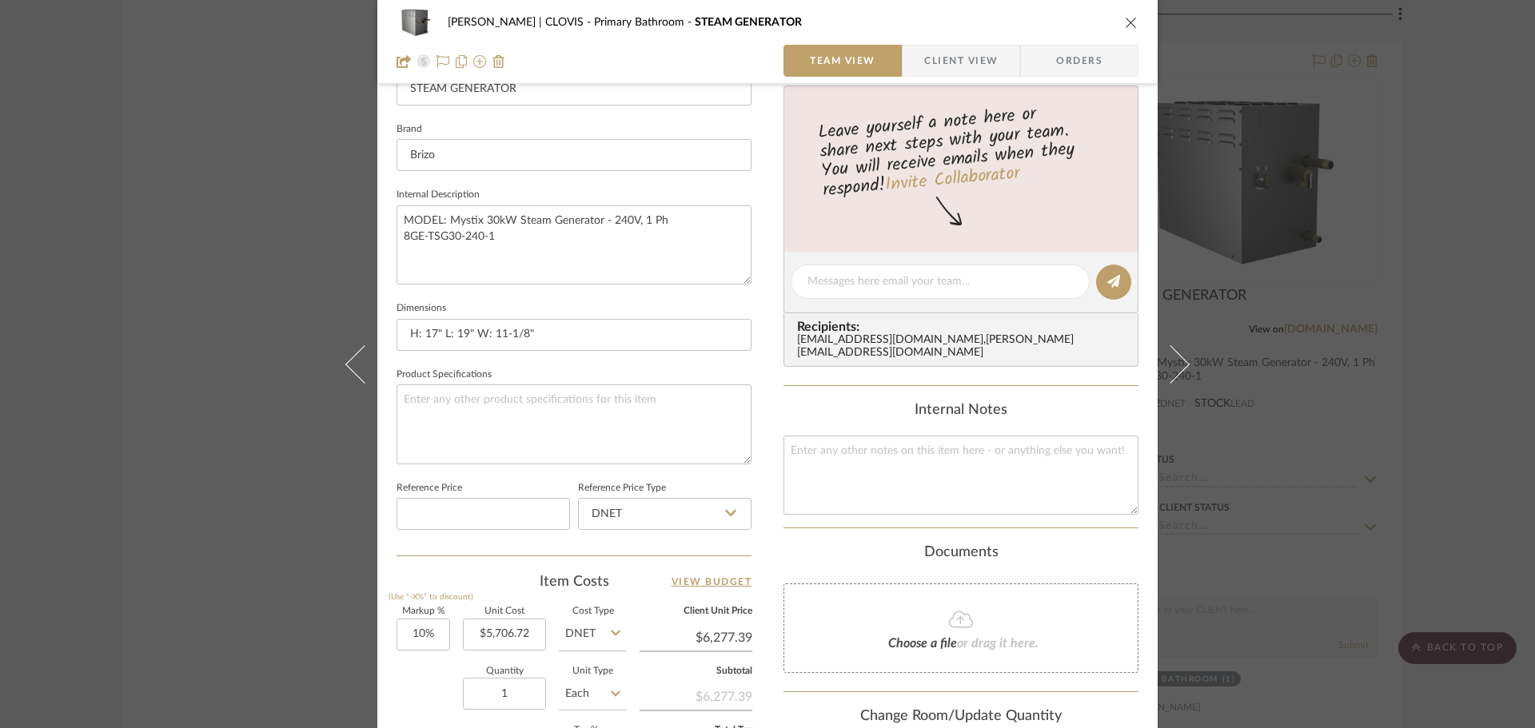
click at [1127, 18] on icon "close" at bounding box center [1131, 22] width 13 height 13
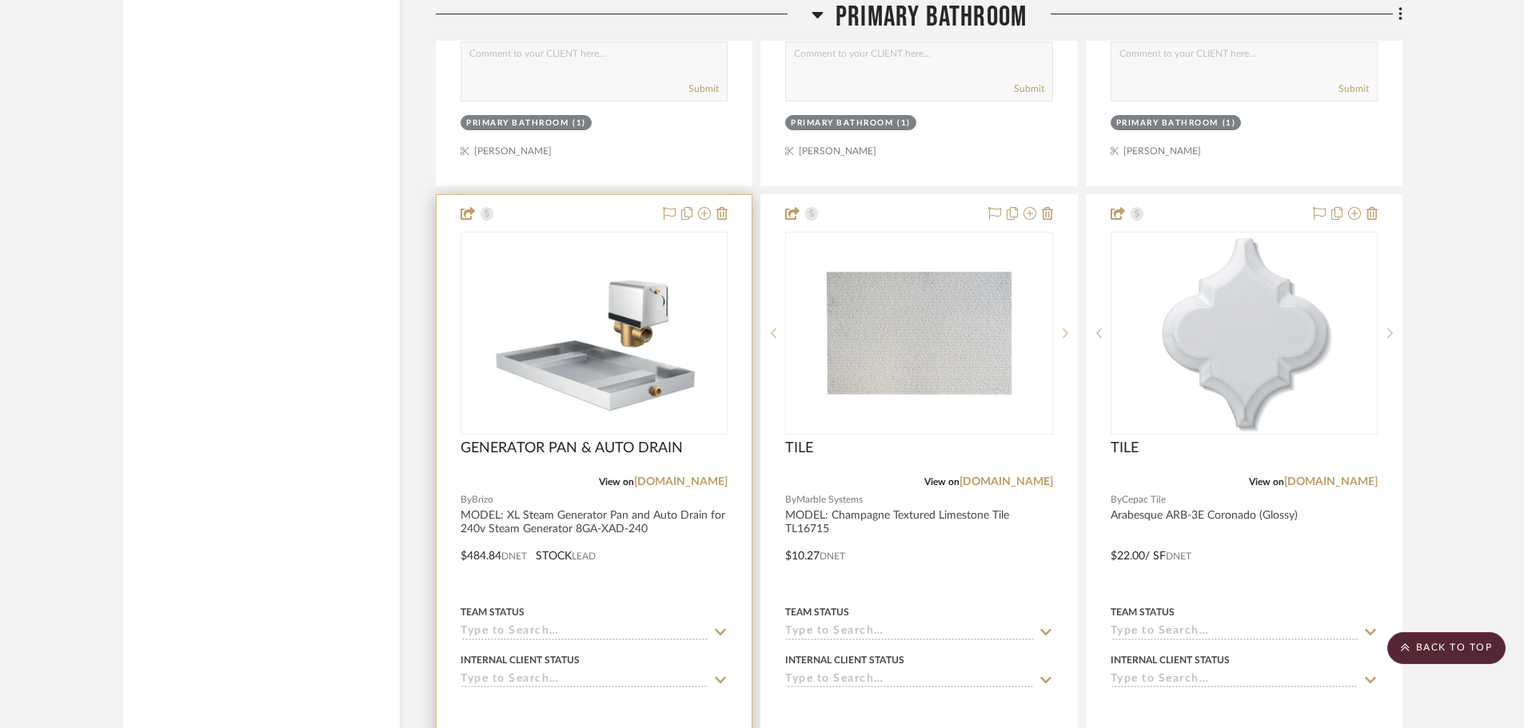
scroll to position [8793, 0]
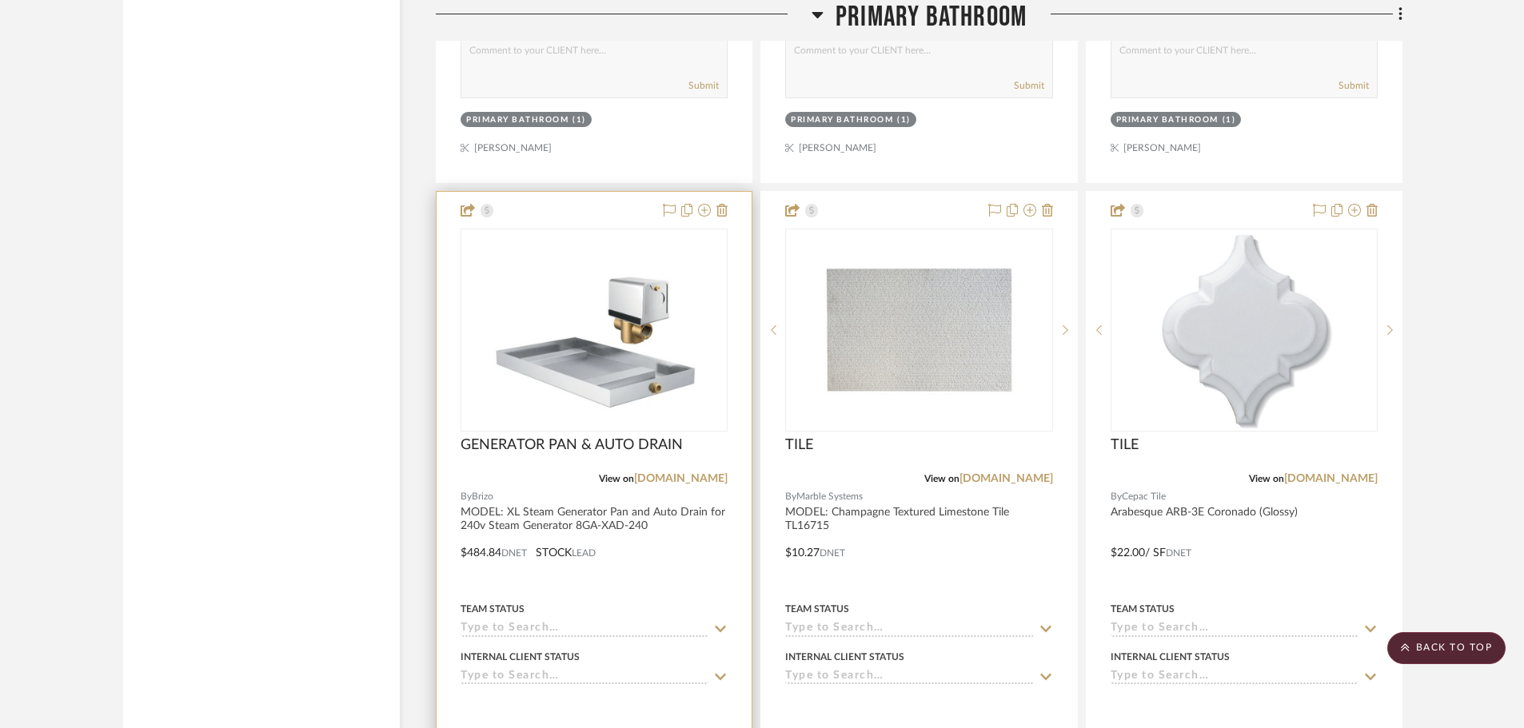
click at [630, 317] on img "0" at bounding box center [593, 330] width 233 height 200
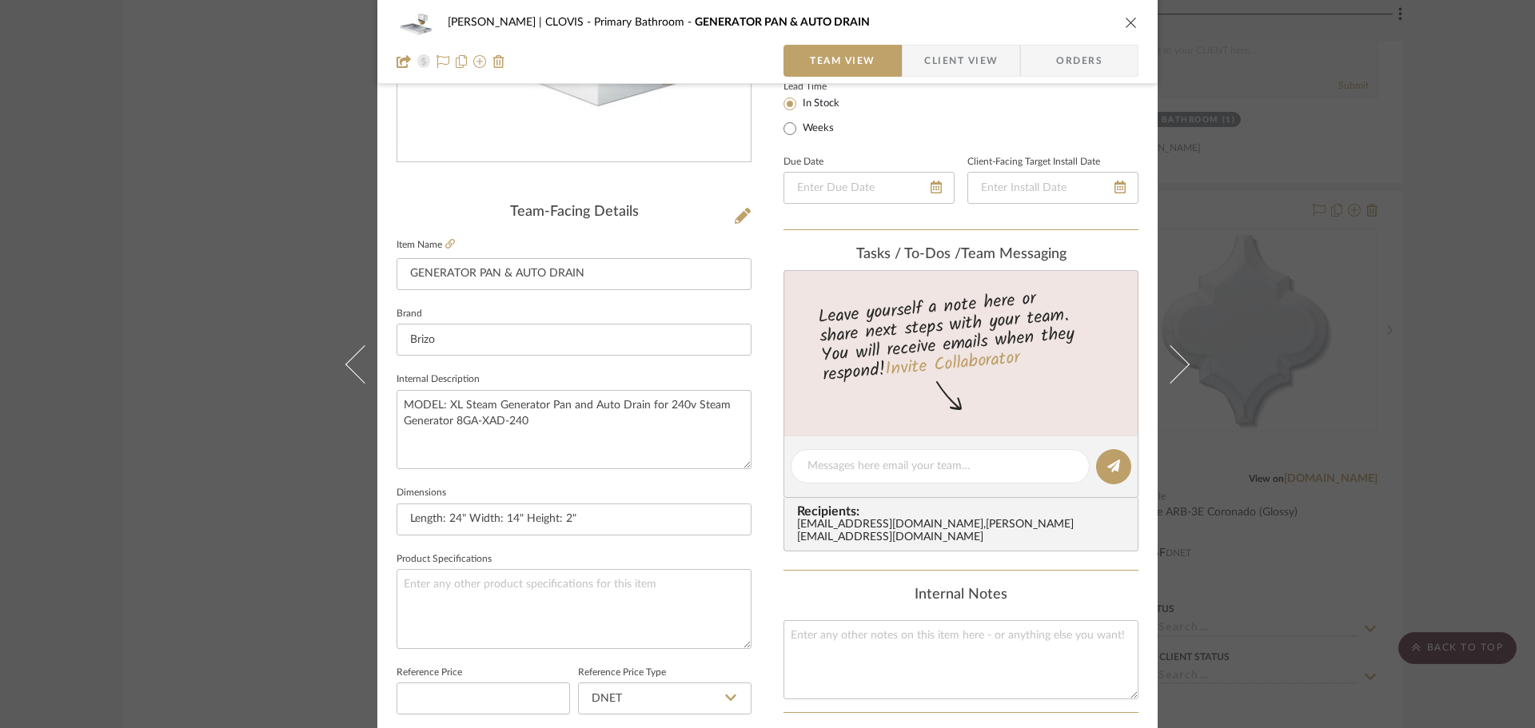
scroll to position [320, 0]
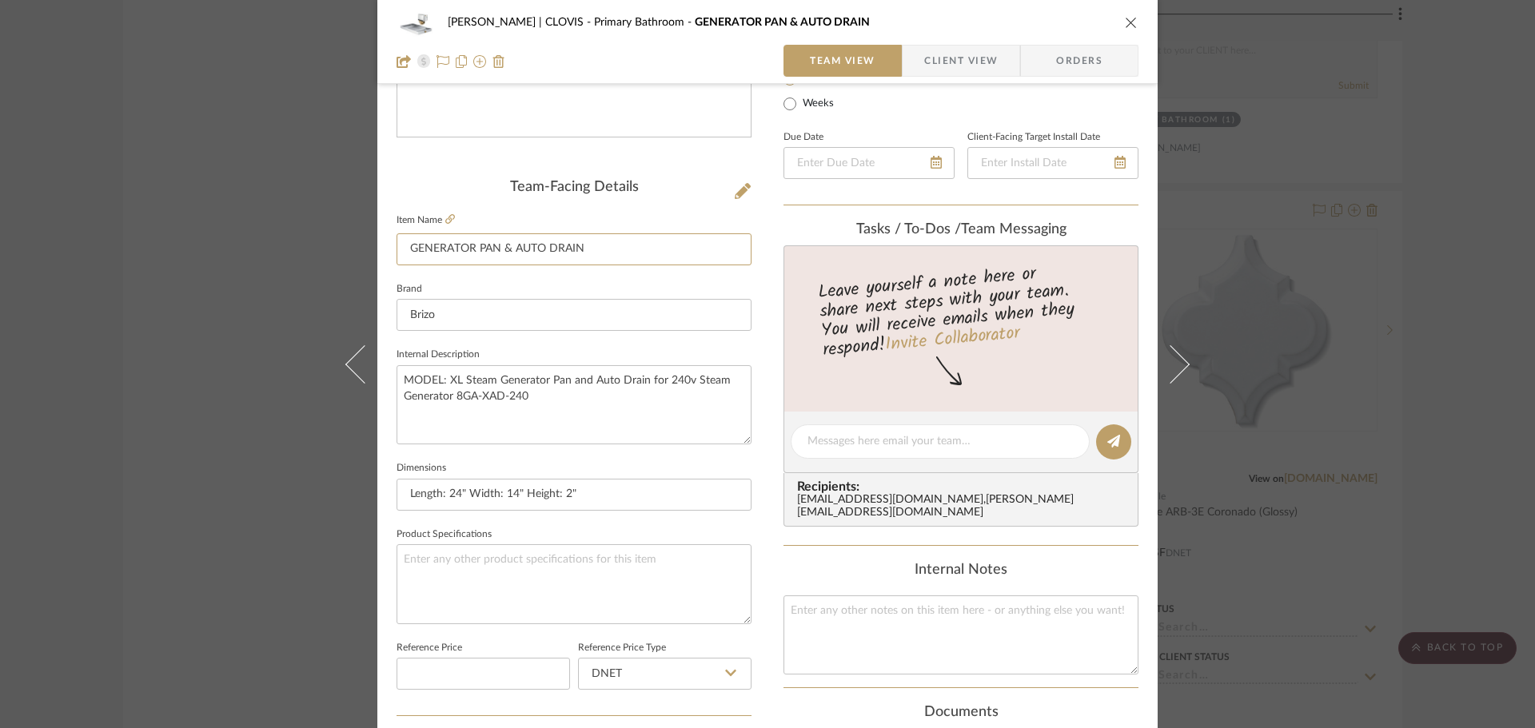
drag, startPoint x: 605, startPoint y: 248, endPoint x: 375, endPoint y: 253, distance: 230.3
click at [377, 253] on div "[PERSON_NAME] | CLOVIS Primary Bathroom GENERATOR PAN & AUTO DRAIN Team View Cl…" at bounding box center [767, 430] width 780 height 1477
click at [542, 386] on textarea "MODEL: XL Steam Generator Pan and Auto Drain for 240v Steam Generator 8GA-XAD-2…" at bounding box center [574, 404] width 355 height 79
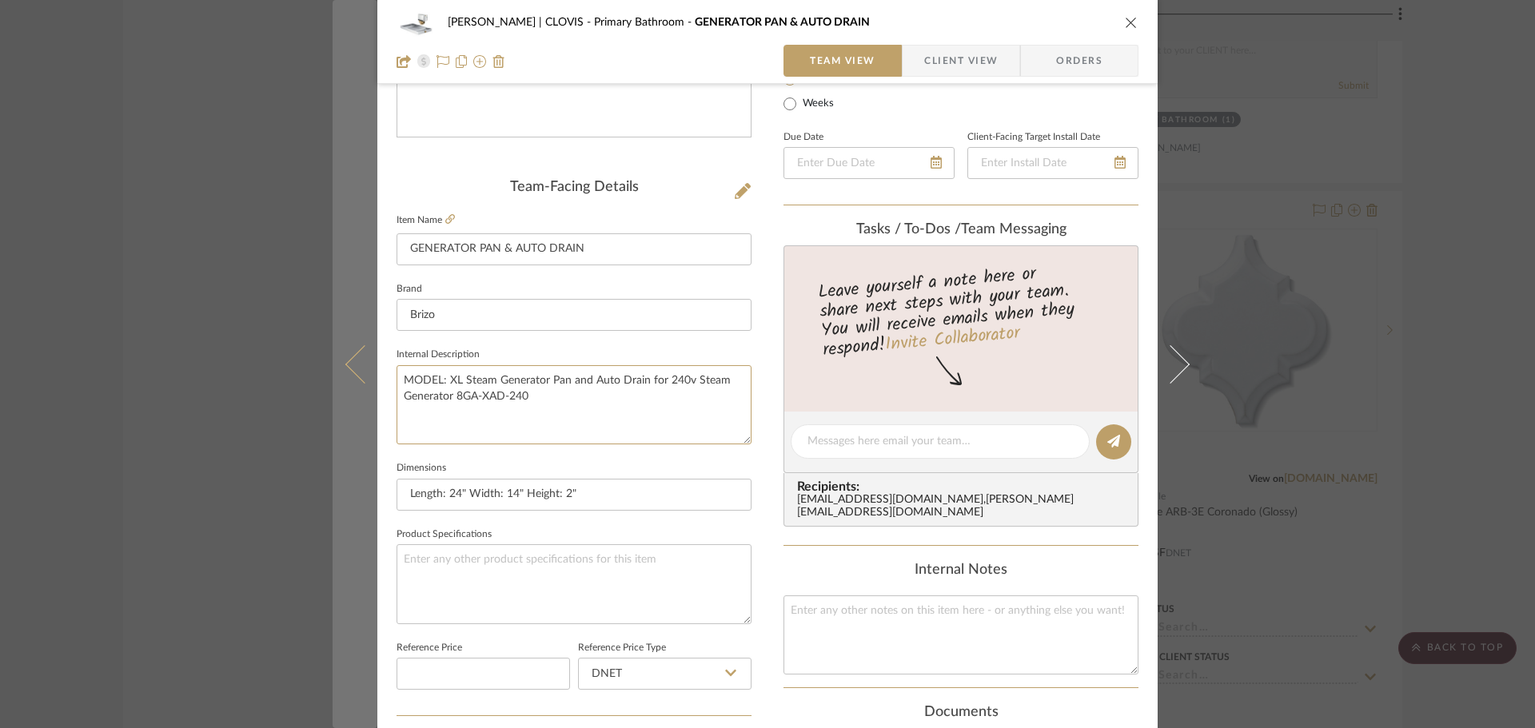
drag, startPoint x: 443, startPoint y: 384, endPoint x: 361, endPoint y: 385, distance: 82.3
click at [361, 385] on mat-dialog-content "[PERSON_NAME] | CLOVIS Primary Bathroom GENERATOR PAN & AUTO DRAIN Team View Cl…" at bounding box center [768, 430] width 870 height 1477
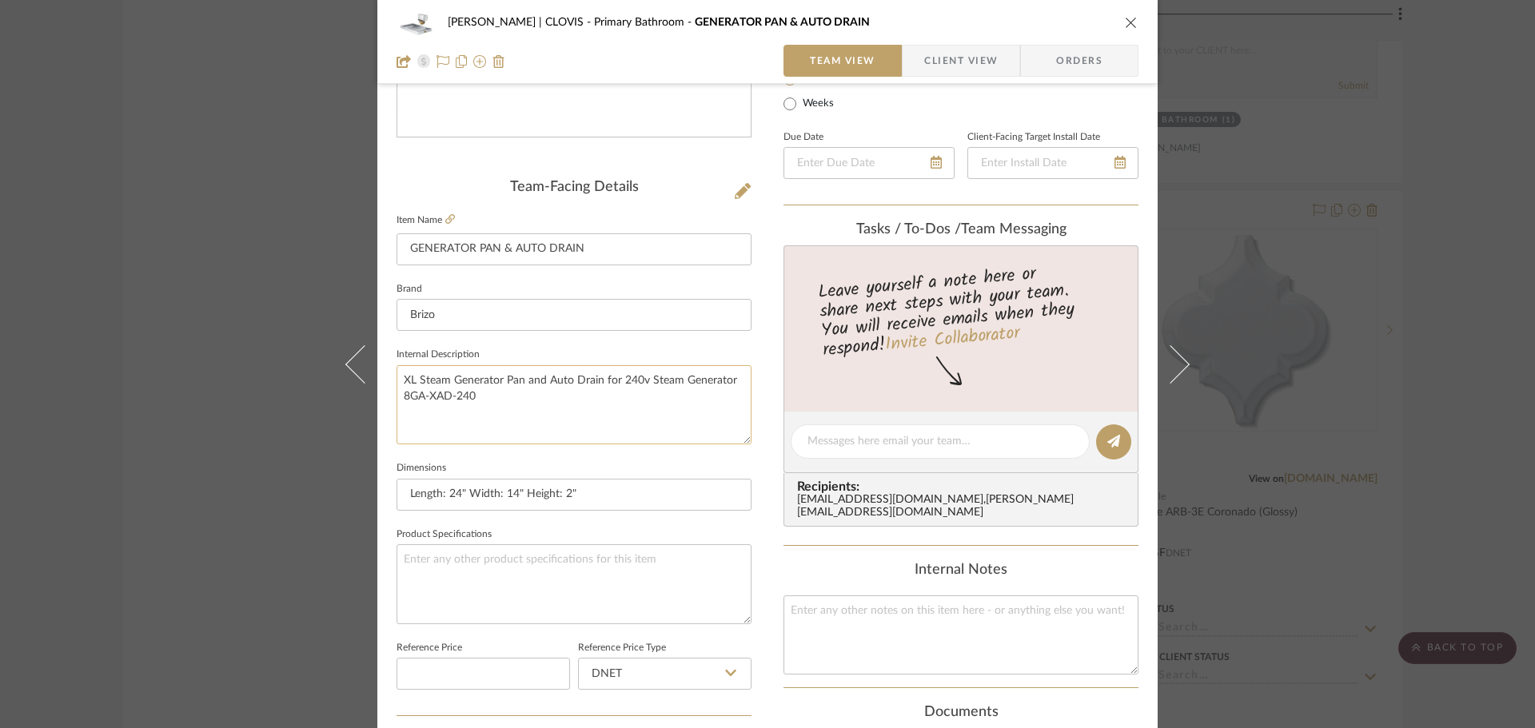
click at [397, 398] on textarea "XL Steam Generator Pan and Auto Drain for 240v Steam Generator 8GA-XAD-240" at bounding box center [574, 404] width 355 height 79
paste textarea "MODEL:"
drag, startPoint x: 544, startPoint y: 408, endPoint x: 315, endPoint y: 383, distance: 230.9
click at [315, 383] on div "[PERSON_NAME] | CLOVIS Primary Bathroom GENERATOR PAN & AUTO DRAIN Team View Cl…" at bounding box center [767, 364] width 1535 height 728
type textarea "XL Steam Generator Pan and Auto Drain for 240v Steam Generator MODEL: 8GA-XAD-2…"
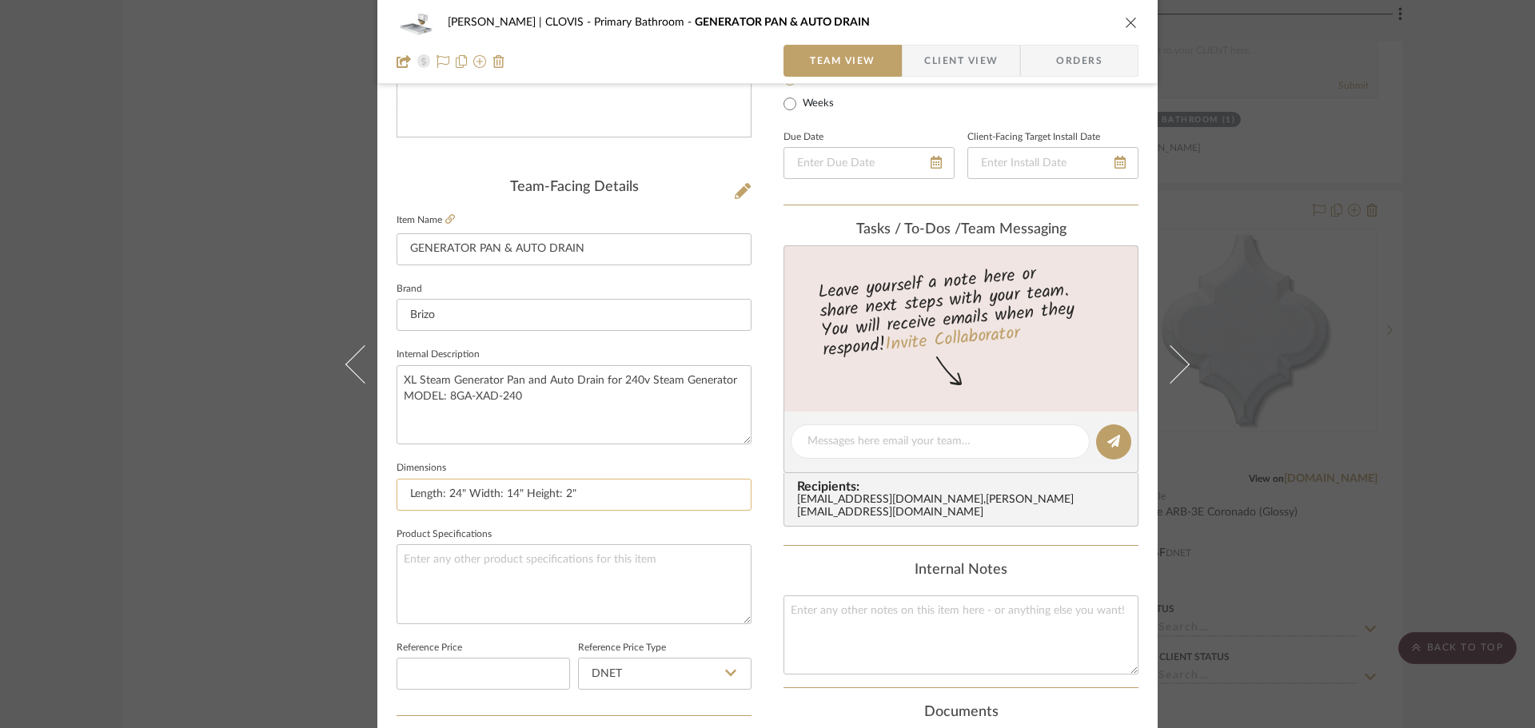
click at [600, 480] on input "Length: 24" Width: 14" Height: 2"" at bounding box center [574, 495] width 355 height 32
drag, startPoint x: 601, startPoint y: 496, endPoint x: 221, endPoint y: 471, distance: 381.4
click at [221, 471] on div "[PERSON_NAME] | CLOVIS Primary Bathroom GENERATOR PAN & AUTO DRAIN Team View Cl…" at bounding box center [767, 364] width 1535 height 728
click at [1130, 31] on div "[PERSON_NAME] | CLOVIS Primary Bathroom GENERATOR PAN & AUTO DRAIN" at bounding box center [768, 22] width 742 height 32
click at [1116, 31] on div "[PERSON_NAME] | CLOVIS Primary Bathroom GENERATOR PAN & AUTO DRAIN" at bounding box center [768, 22] width 742 height 32
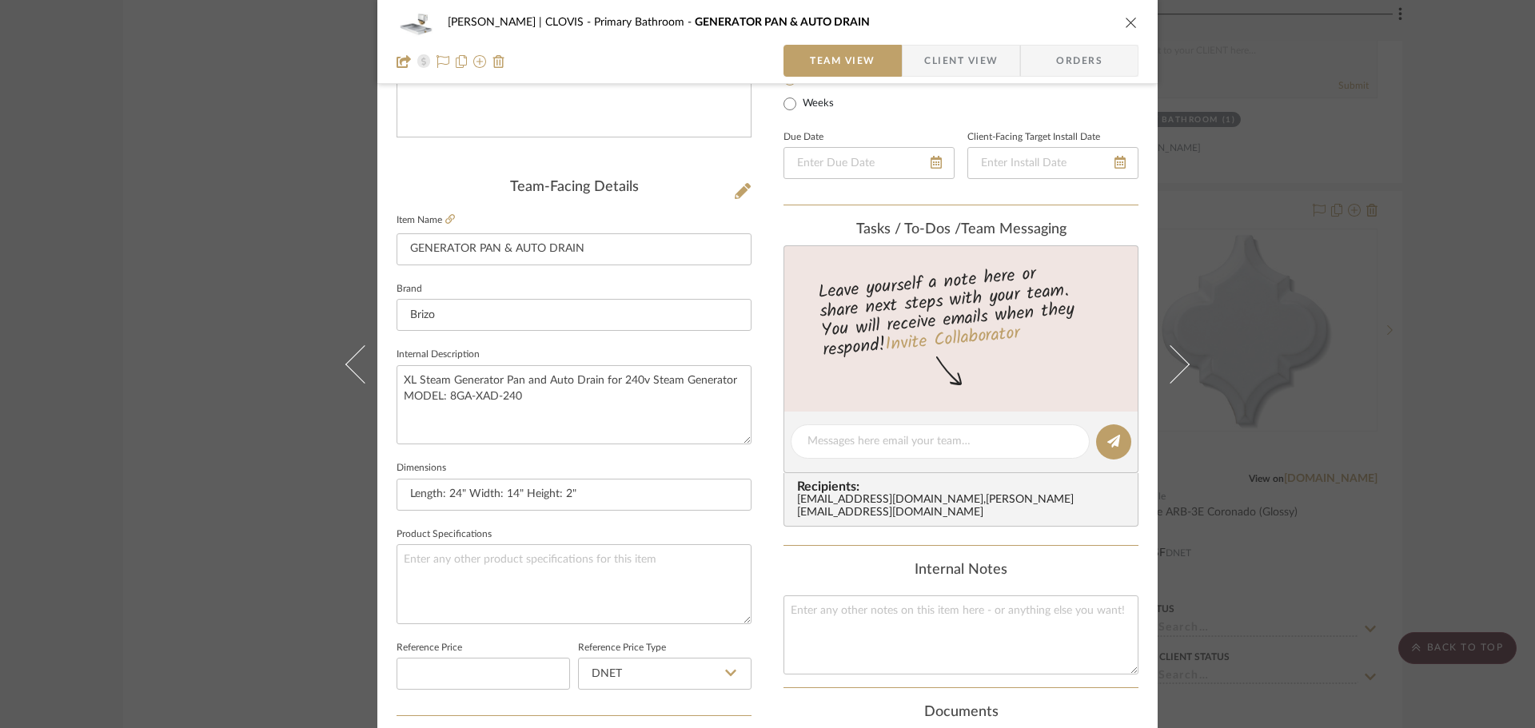
click at [1134, 27] on div "[PERSON_NAME] | CLOVIS Primary Bathroom GENERATOR PAN & AUTO DRAIN Team View Cl…" at bounding box center [767, 42] width 780 height 84
click at [1126, 19] on icon "close" at bounding box center [1131, 22] width 13 height 13
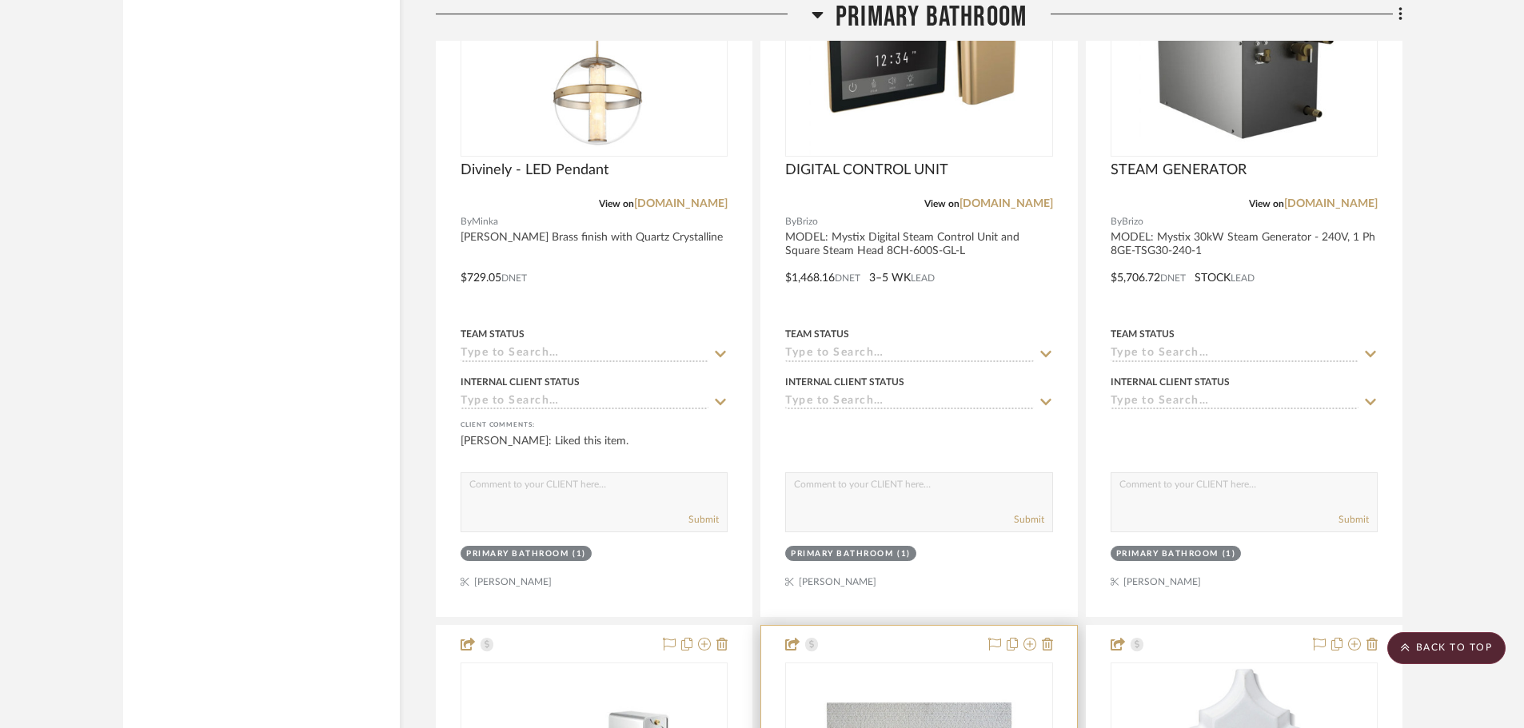
scroll to position [8314, 0]
